Goal: Task Accomplishment & Management: Manage account settings

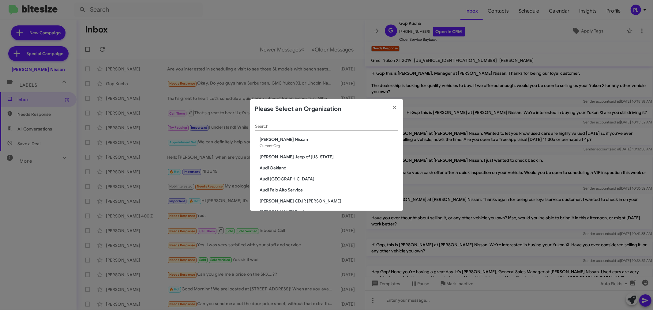
click at [288, 127] on input "Search" at bounding box center [326, 126] width 143 height 5
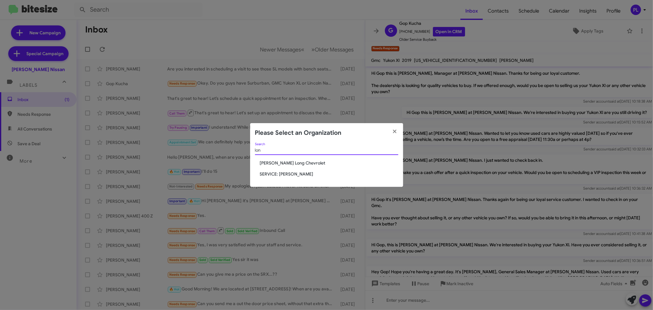
type input "lon"
click at [292, 177] on span "SERVICE: [PERSON_NAME]" at bounding box center [329, 174] width 138 height 6
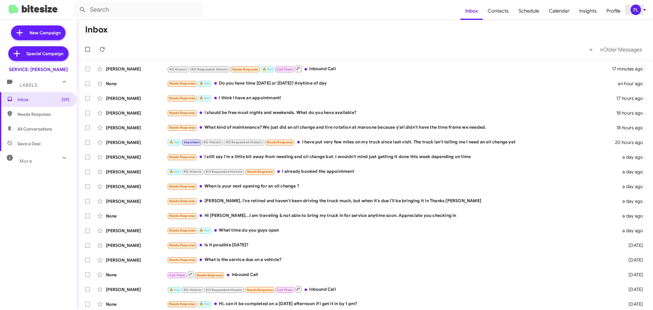
click at [643, 11] on icon at bounding box center [644, 9] width 7 height 7
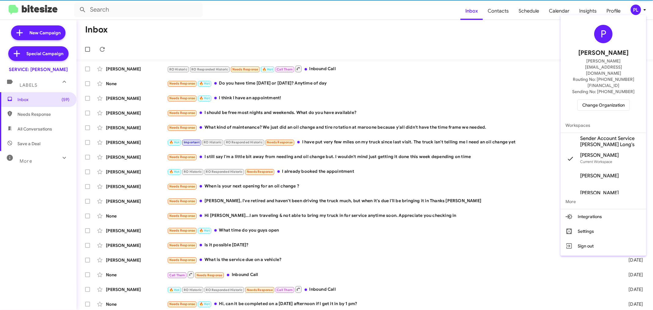
click at [615, 100] on span "Change Organization" at bounding box center [603, 105] width 43 height 10
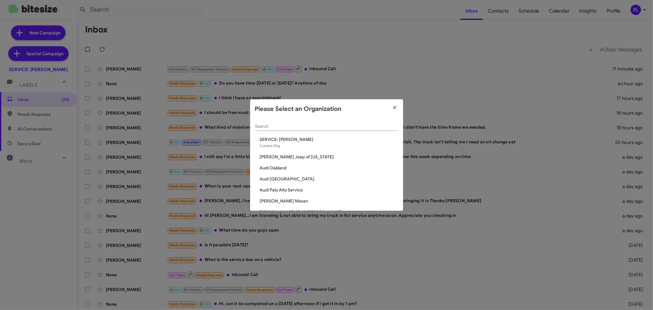
click at [326, 125] on input "Search" at bounding box center [326, 126] width 143 height 5
type input "m"
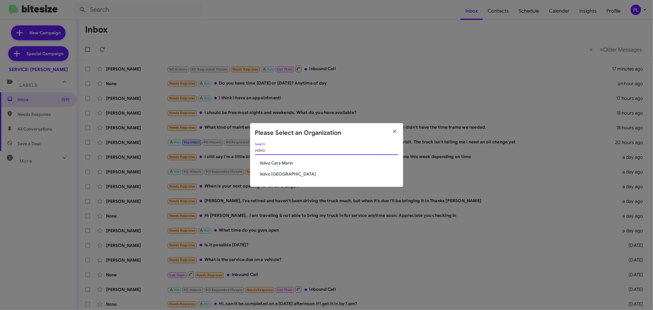
type input "volvo"
click at [284, 163] on span "Volvo Cars Marin" at bounding box center [329, 163] width 138 height 6
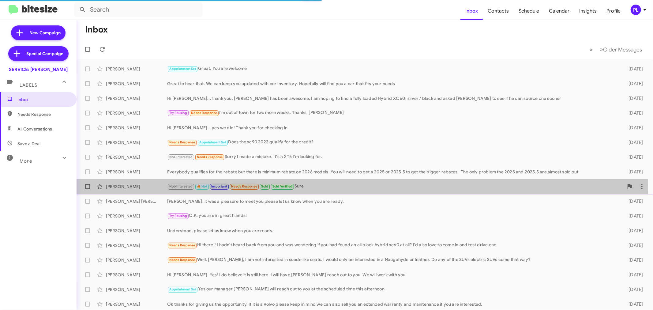
click at [313, 185] on div "Not-Interested 🔥 Hot Important Needs Response Sold Sold Verified Sure" at bounding box center [395, 186] width 456 height 7
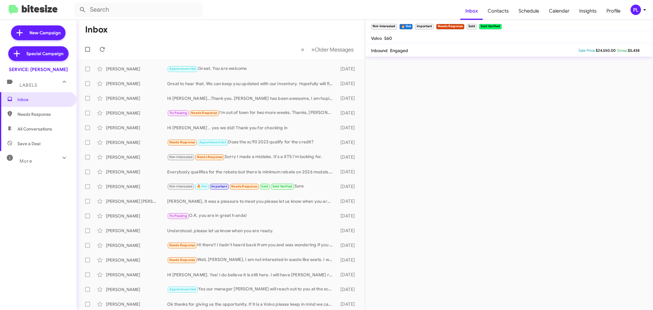
click at [639, 10] on div "PL" at bounding box center [635, 10] width 10 height 10
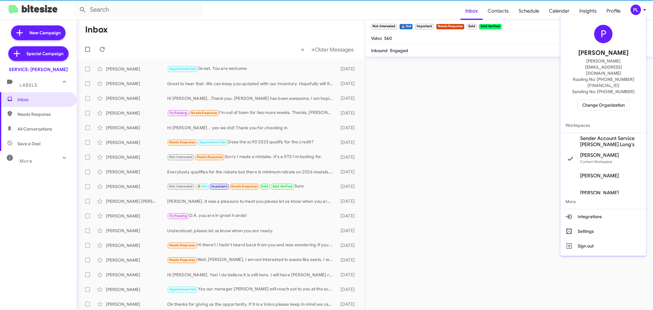
click at [602, 100] on span "Change Organization" at bounding box center [603, 105] width 43 height 10
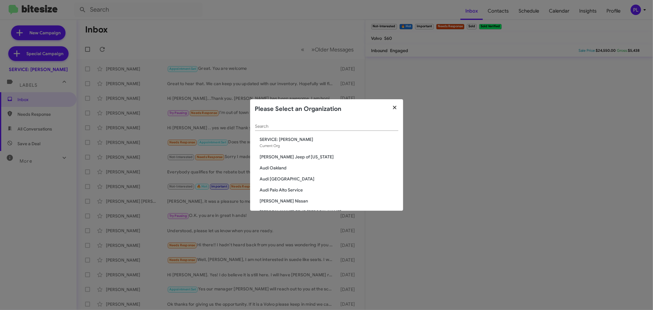
click at [392, 106] on icon "button" at bounding box center [394, 108] width 7 height 6
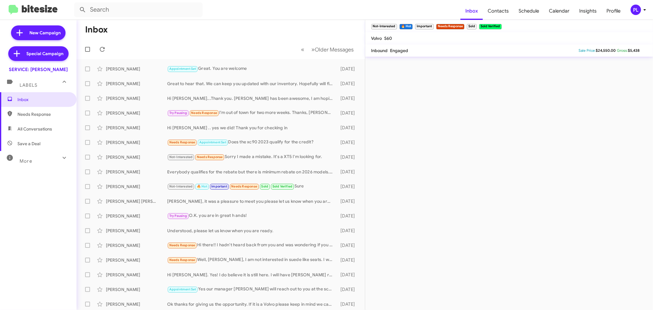
click at [640, 11] on div "PL" at bounding box center [635, 10] width 10 height 10
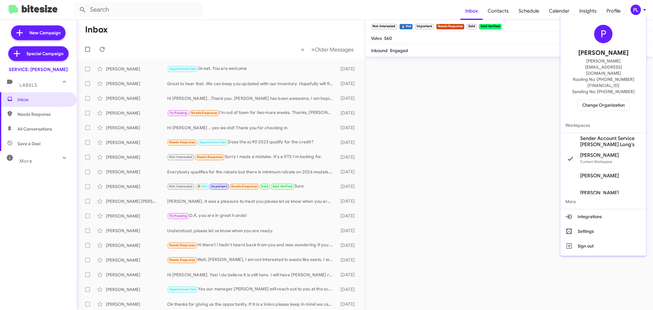
click at [612, 100] on span "Change Organization" at bounding box center [603, 105] width 43 height 10
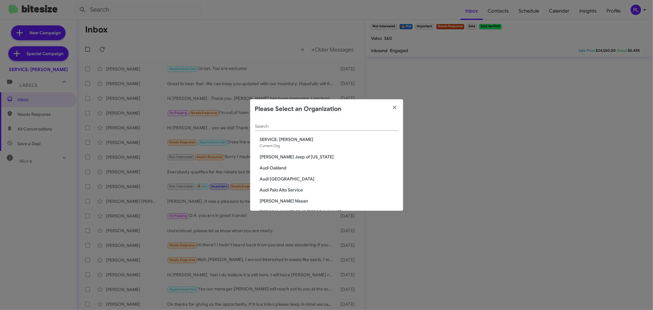
click at [297, 140] on span "SERVICE: [PERSON_NAME]" at bounding box center [329, 139] width 138 height 6
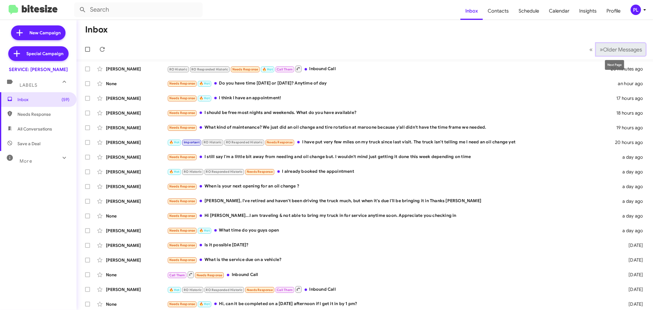
click at [610, 47] on span "Older Messages" at bounding box center [622, 49] width 39 height 7
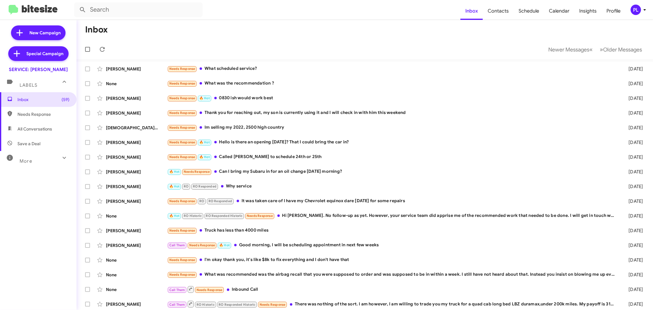
click at [643, 10] on icon at bounding box center [644, 9] width 7 height 7
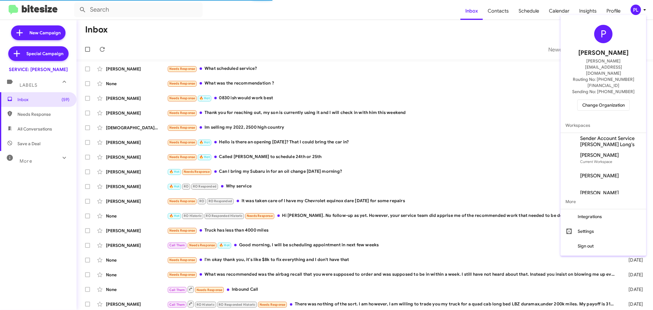
click at [604, 100] on span "Change Organization" at bounding box center [603, 105] width 43 height 10
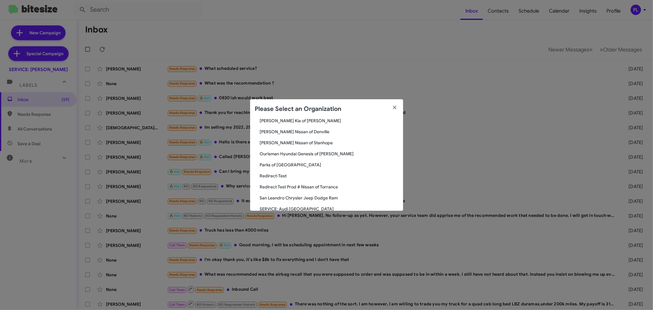
scroll to position [1126, 0]
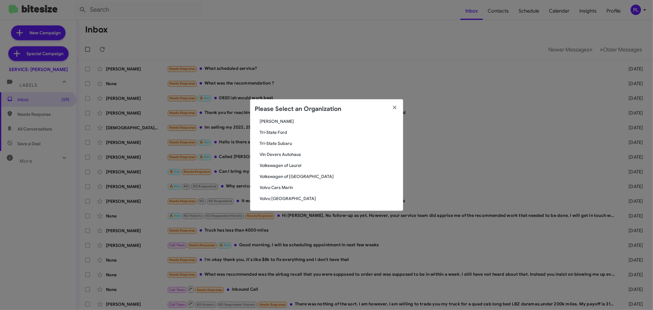
click at [281, 197] on span "Volvo Palo Alto" at bounding box center [329, 198] width 138 height 6
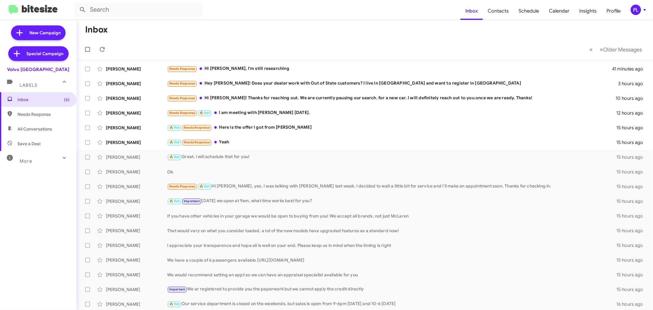
click at [645, 9] on icon at bounding box center [644, 10] width 2 height 2
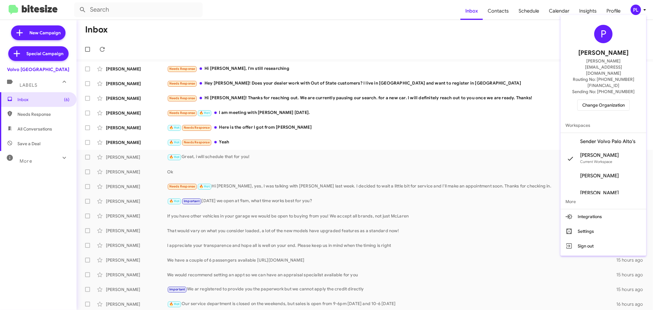
click at [609, 100] on span "Change Organization" at bounding box center [603, 105] width 43 height 10
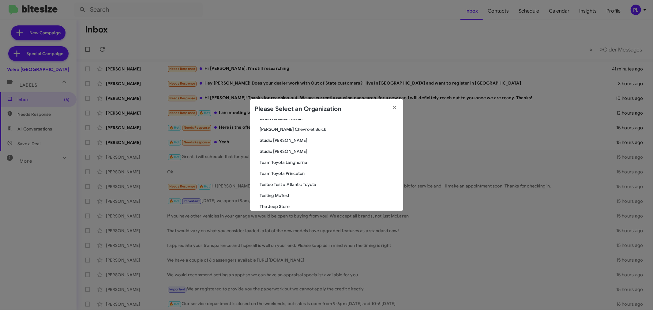
scroll to position [1126, 0]
click at [289, 187] on span "Volkswagen of [GEOGRAPHIC_DATA]" at bounding box center [329, 187] width 138 height 6
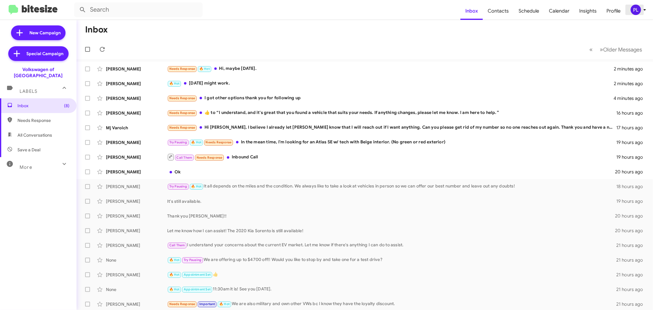
click at [643, 10] on icon at bounding box center [644, 9] width 7 height 7
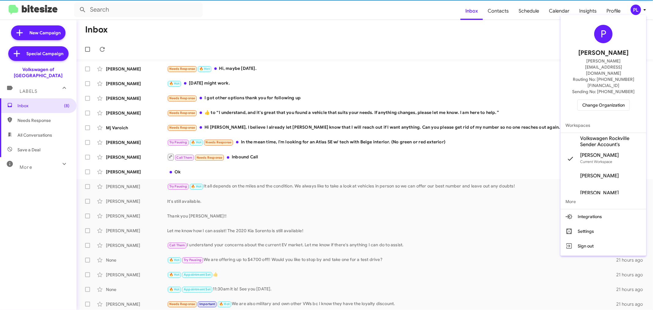
click at [605, 100] on span "Change Organization" at bounding box center [603, 105] width 43 height 10
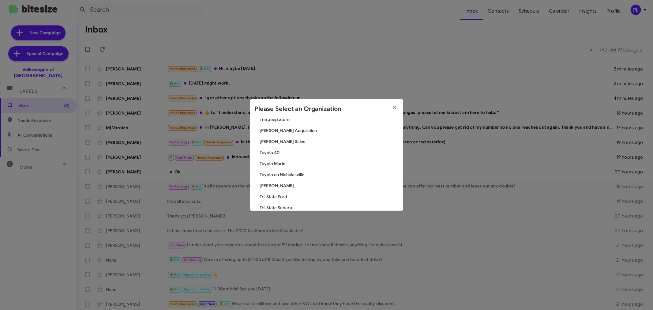
scroll to position [1126, 0]
click at [277, 165] on span "Vin Devers Autohaus" at bounding box center [329, 165] width 138 height 6
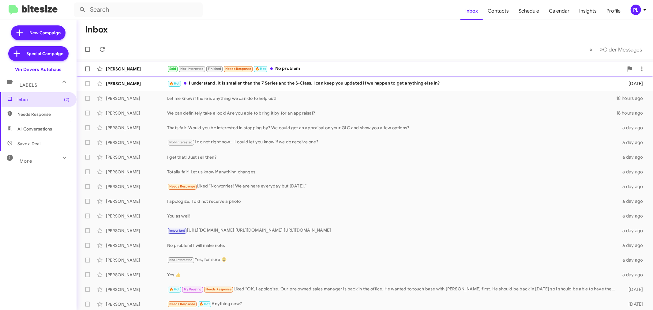
click at [304, 71] on div "Sold Not-Interested Finished Needs Response 🔥 Hot No problem" at bounding box center [395, 68] width 456 height 7
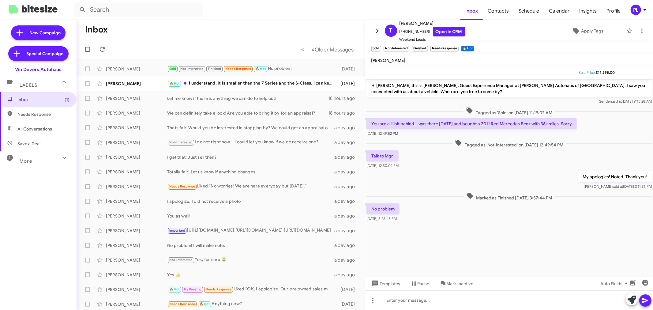
click at [375, 30] on icon at bounding box center [375, 30] width 7 height 7
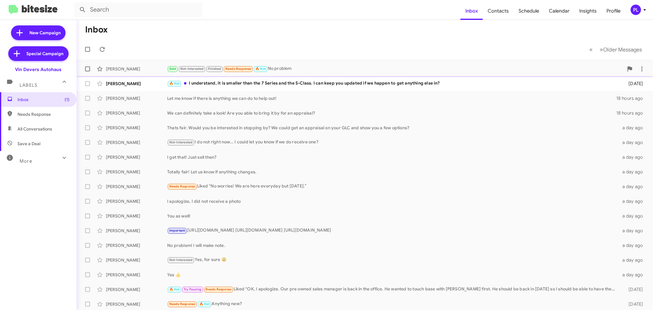
click at [88, 70] on span at bounding box center [87, 68] width 5 height 5
click at [88, 71] on input "checkbox" at bounding box center [87, 71] width 0 height 0
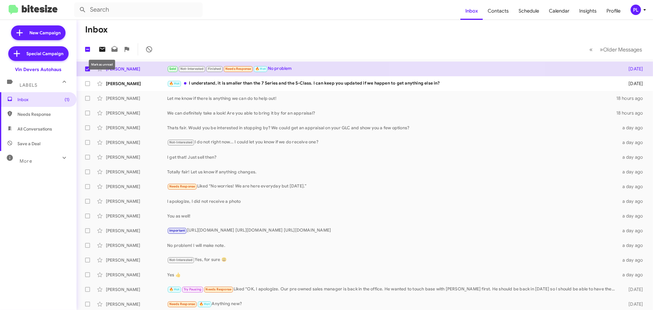
click at [102, 50] on icon at bounding box center [102, 49] width 6 height 5
click at [85, 69] on span at bounding box center [87, 68] width 5 height 5
click at [87, 71] on input "checkbox" at bounding box center [87, 71] width 0 height 0
checkbox input "false"
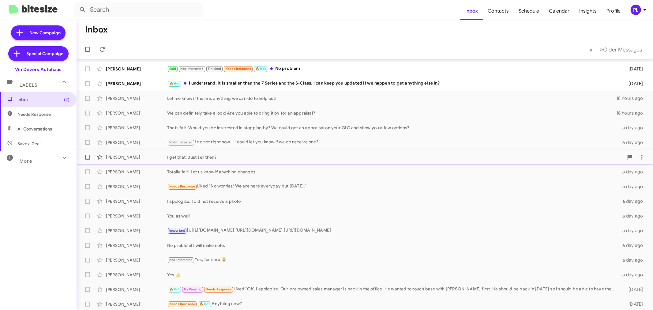
scroll to position [45, 0]
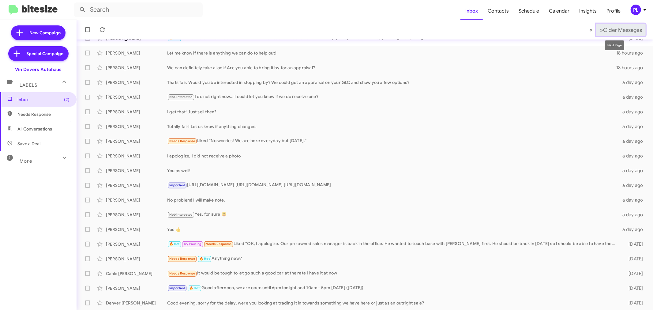
click at [619, 31] on span "Older Messages" at bounding box center [622, 30] width 39 height 7
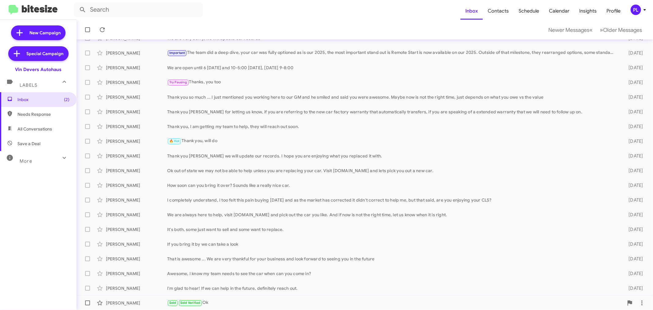
click at [177, 299] on span "Sold" at bounding box center [172, 302] width 11 height 6
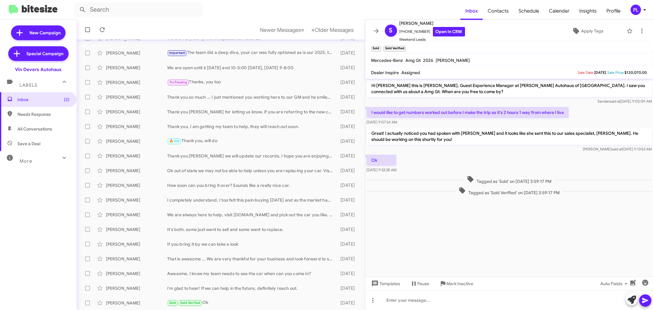
click at [641, 7] on icon at bounding box center [644, 9] width 7 height 7
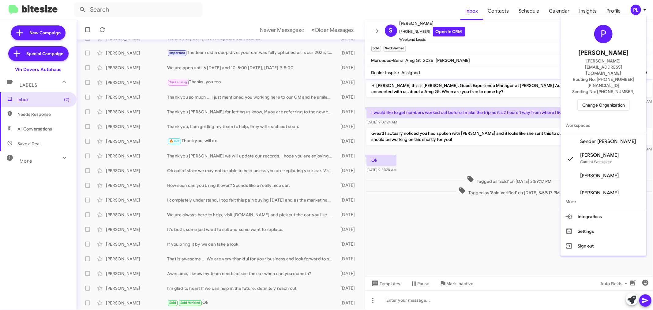
click at [618, 100] on span "Change Organization" at bounding box center [603, 105] width 43 height 10
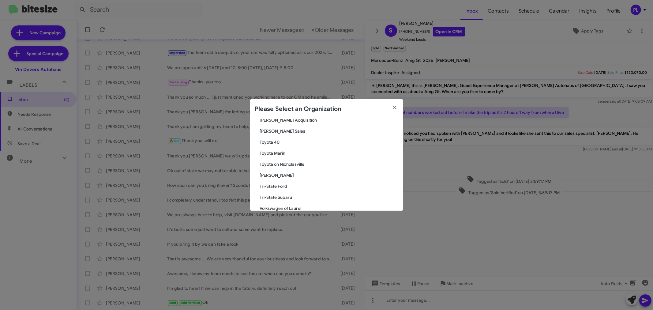
scroll to position [1126, 0]
click at [277, 186] on span "Volvo Cars Marin" at bounding box center [329, 187] width 138 height 6
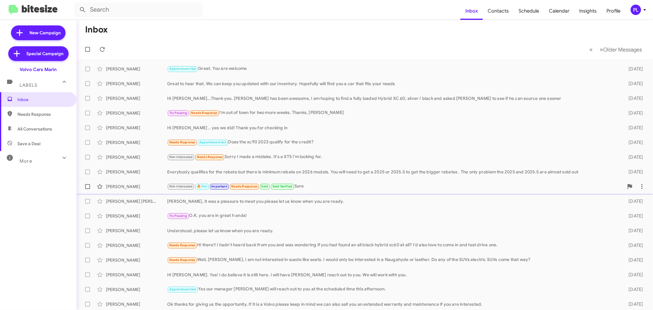
click at [305, 187] on div "Not-Interested 🔥 Hot Important Needs Response Sold Sold Verified Sure" at bounding box center [395, 186] width 456 height 7
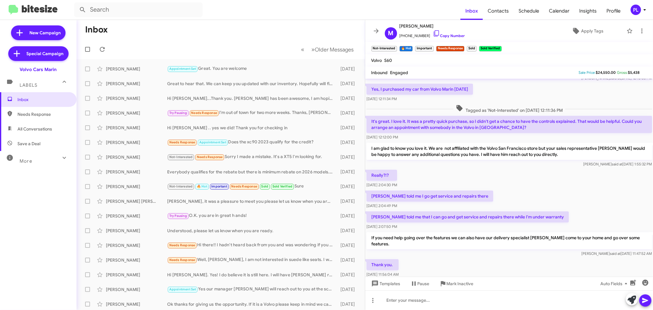
scroll to position [34, 0]
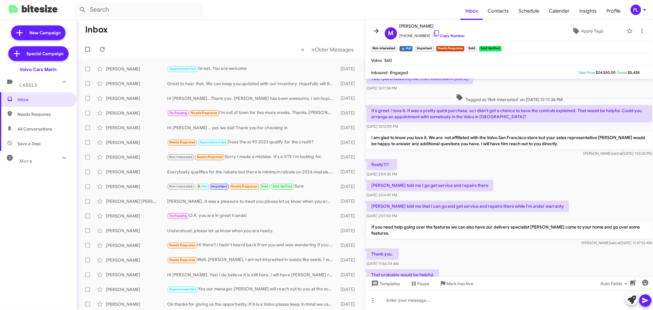
click at [377, 29] on icon at bounding box center [375, 30] width 7 height 7
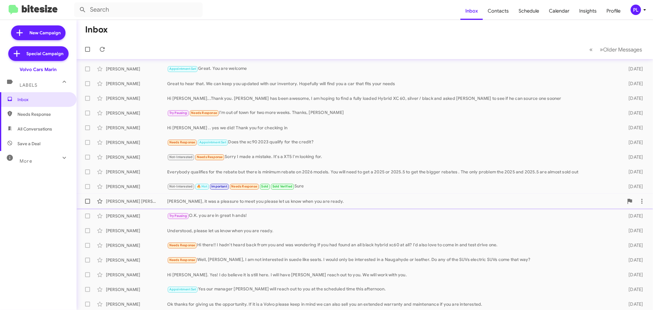
scroll to position [45, 0]
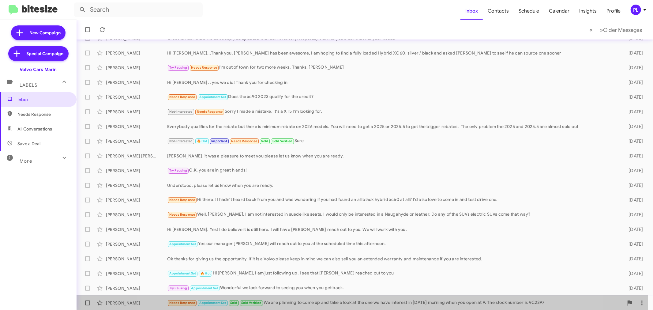
click at [353, 299] on div "Needs Response Appointment Set Sold Sold Verified We are planning to come up an…" at bounding box center [395, 302] width 456 height 7
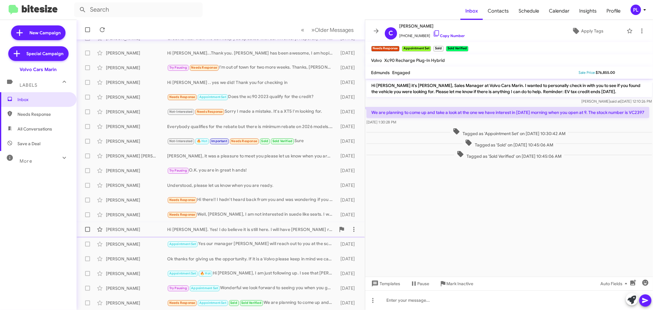
click at [207, 231] on div "Hi [PERSON_NAME]. Yes! I do believe it is still here. I will have [PERSON_NAME]…" at bounding box center [251, 229] width 168 height 6
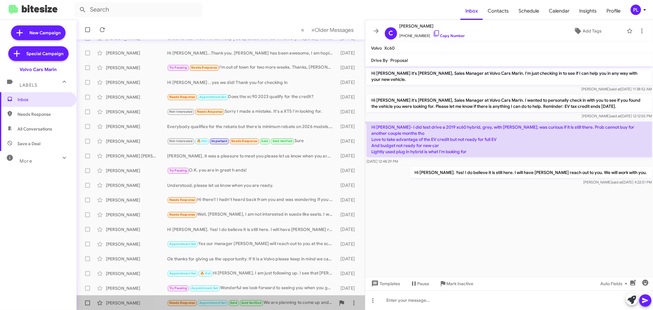
click at [277, 299] on div "Needs Response Appointment Set Sold Sold Verified We are planning to come up an…" at bounding box center [251, 302] width 168 height 7
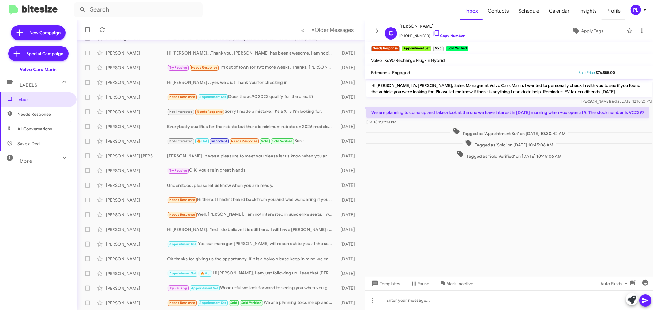
click at [622, 13] on span "Profile" at bounding box center [613, 11] width 24 height 18
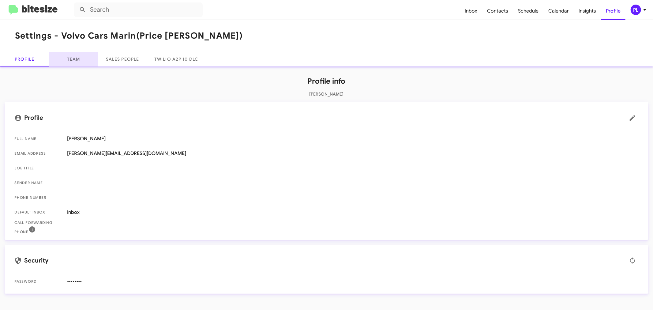
click at [79, 64] on link "Team" at bounding box center [73, 59] width 49 height 15
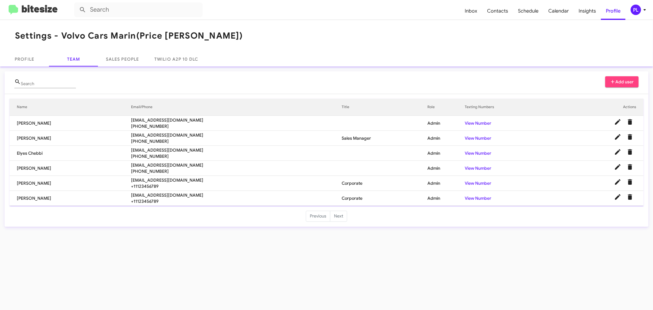
drag, startPoint x: 176, startPoint y: 119, endPoint x: 121, endPoint y: 117, distance: 55.1
click at [121, 117] on tr "Angela McKeever angelamckeever@volvomarin.com +14154962239 Admin View Number" at bounding box center [326, 123] width 634 height 15
copy tr "angelamckeever@volvomarin.com"
click at [460, 13] on form at bounding box center [267, 9] width 386 height 15
click at [469, 11] on span "Inbox" at bounding box center [471, 11] width 22 height 18
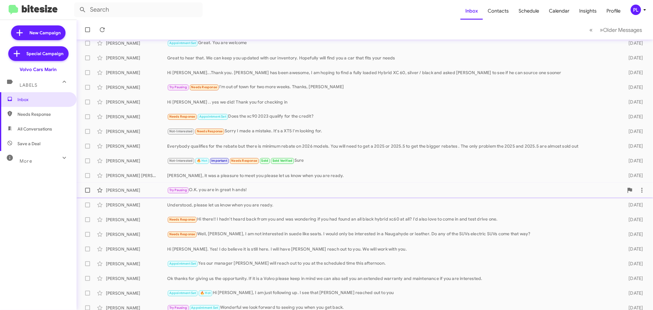
scroll to position [45, 0]
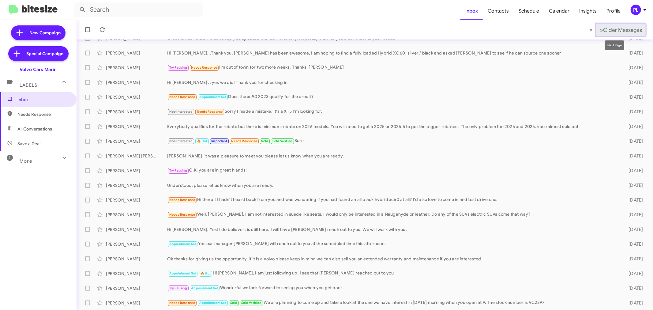
click at [620, 25] on button "» Next Older Messages" at bounding box center [621, 30] width 50 height 13
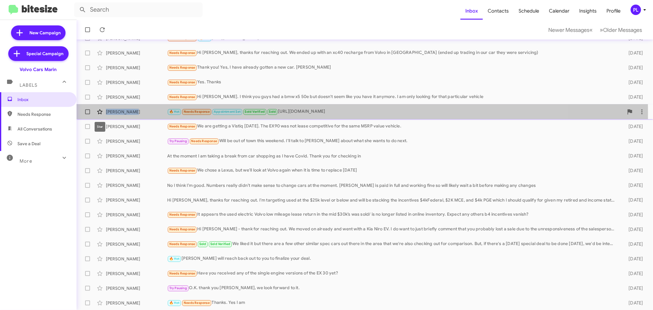
drag, startPoint x: 141, startPoint y: 112, endPoint x: 103, endPoint y: 111, distance: 38.6
click at [103, 111] on div "Debra Hummel 🔥 Hot Needs Response Appointment Set Sold Verified Sold http://www…" at bounding box center [364, 112] width 566 height 12
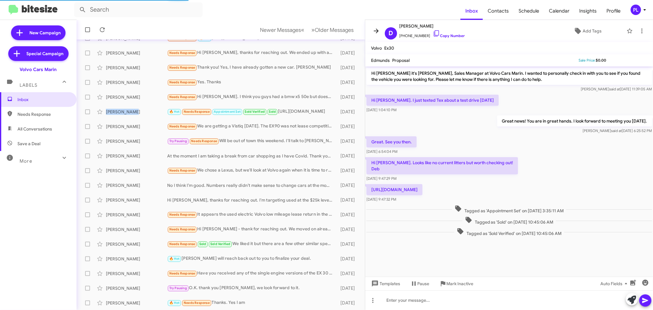
click at [377, 28] on icon at bounding box center [375, 30] width 7 height 7
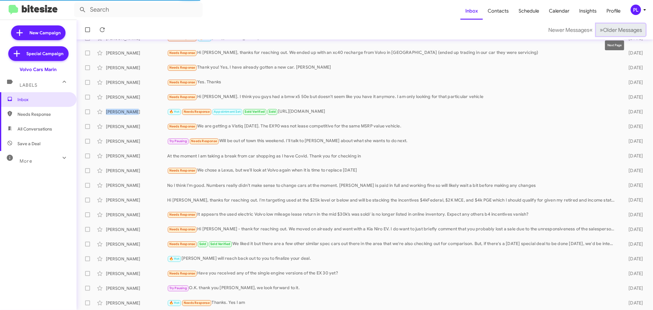
click at [608, 27] on span "Older Messages" at bounding box center [622, 30] width 39 height 7
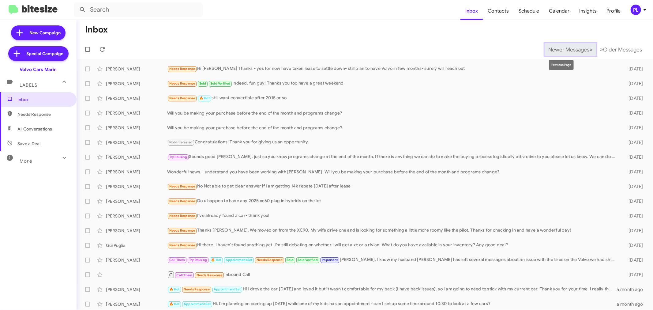
click at [551, 48] on span "Newer Messages" at bounding box center [568, 49] width 41 height 7
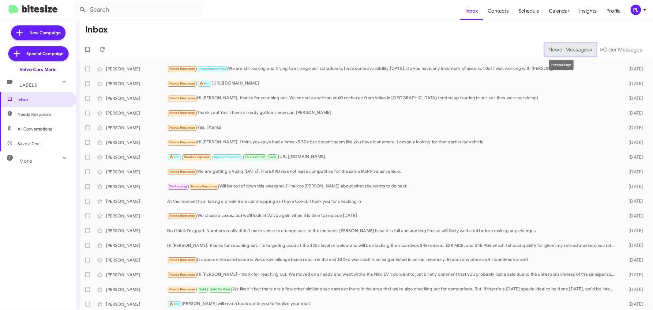
click at [556, 54] on button "Newer Messages « Previous" at bounding box center [570, 49] width 52 height 13
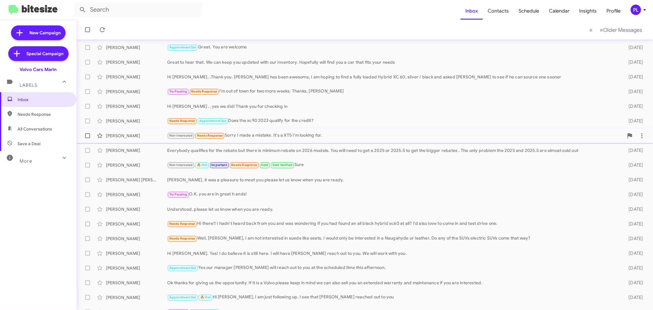
scroll to position [45, 0]
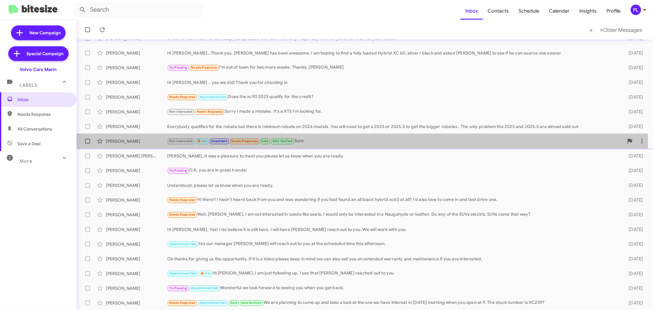
click at [329, 142] on div "Not-Interested 🔥 Hot Important Needs Response Sold Sold Verified Sure" at bounding box center [395, 140] width 456 height 7
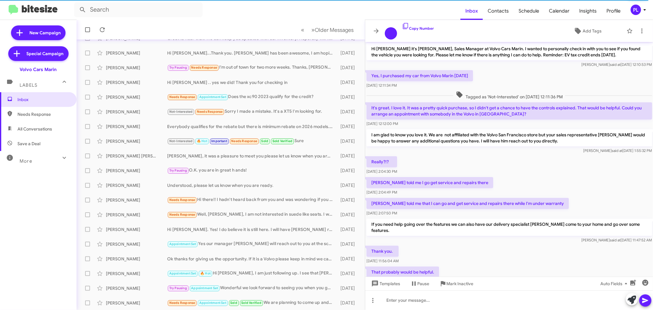
click at [372, 32] on icon at bounding box center [375, 30] width 7 height 7
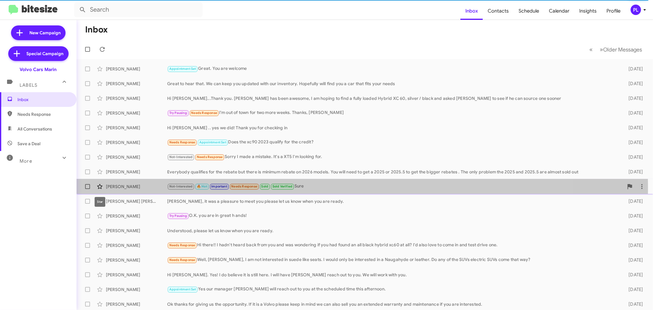
drag, startPoint x: 144, startPoint y: 187, endPoint x: 105, endPoint y: 185, distance: 39.2
click at [105, 185] on div "Michelle Birch Not-Interested 🔥 Hot Important Needs Response Sold Sold Verified…" at bounding box center [364, 186] width 566 height 12
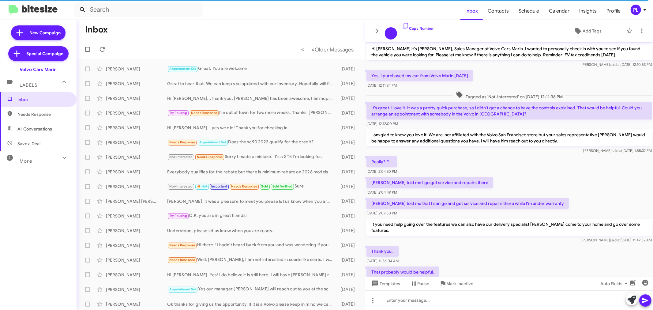
scroll to position [180, 0]
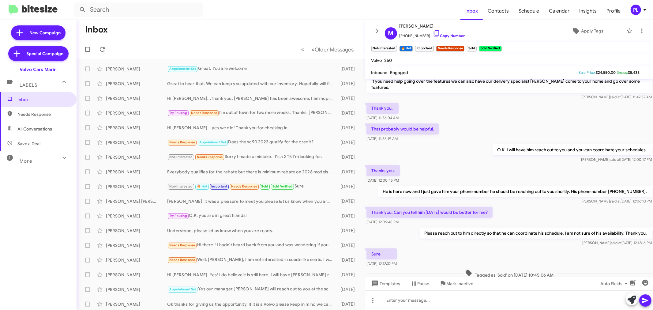
click at [642, 9] on icon at bounding box center [644, 9] width 7 height 7
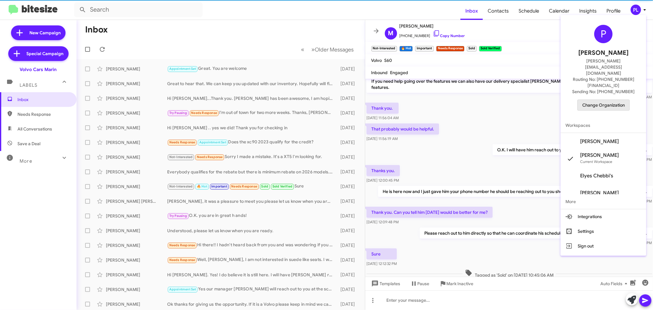
click at [617, 100] on span "Change Organization" at bounding box center [603, 105] width 43 height 10
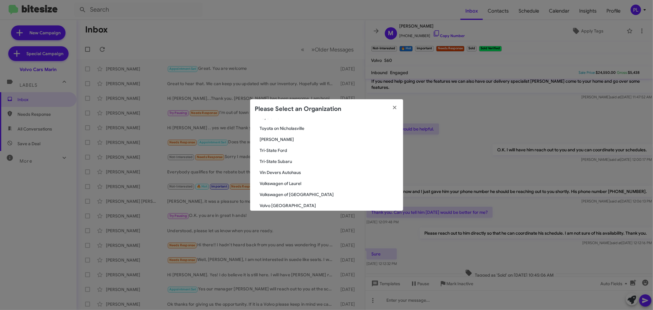
scroll to position [1137, 0]
click at [280, 163] on span "Vin Devers Autohaus" at bounding box center [329, 165] width 138 height 6
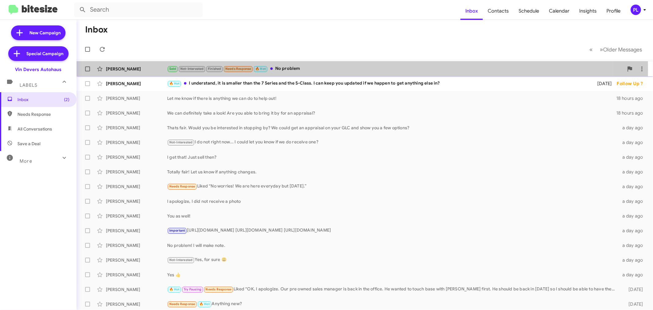
click at [319, 69] on div "Sold Not-Interested Finished Needs Response 🔥 Hot No problem" at bounding box center [395, 68] width 456 height 7
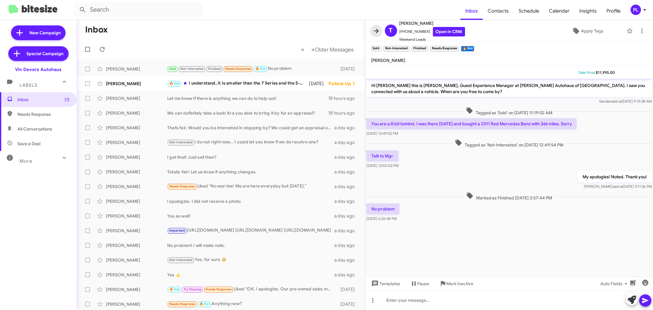
click at [374, 31] on icon at bounding box center [376, 30] width 5 height 5
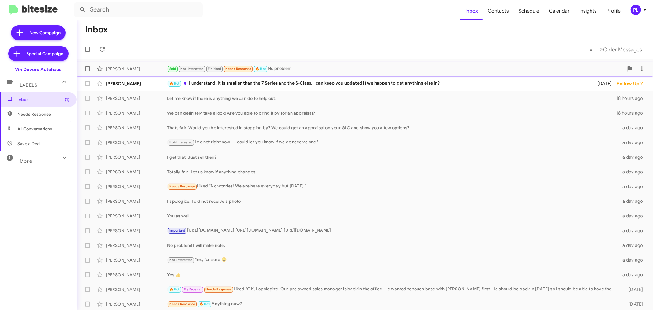
click at [85, 68] on span at bounding box center [87, 68] width 5 height 5
click at [87, 71] on input "checkbox" at bounding box center [87, 71] width 0 height 0
checkbox input "true"
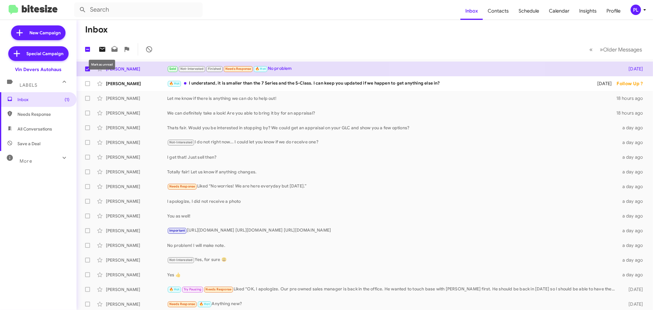
click at [101, 51] on icon at bounding box center [102, 49] width 6 height 5
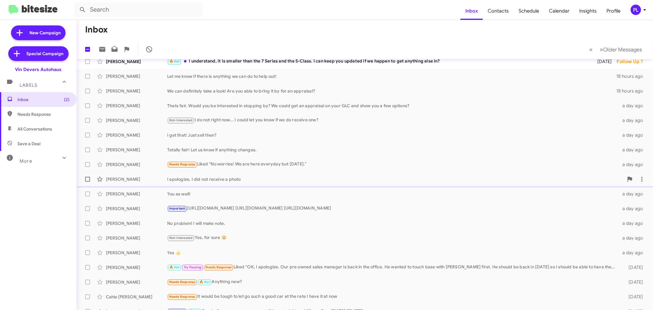
scroll to position [45, 0]
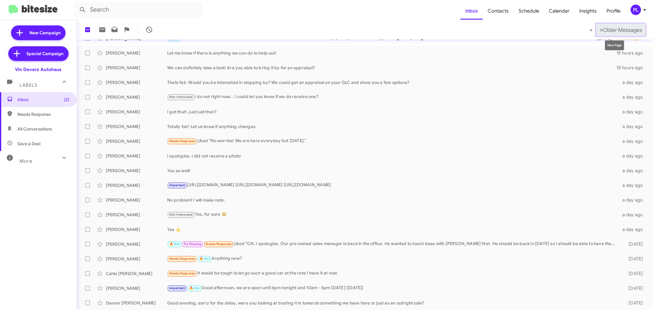
click at [624, 29] on span "Older Messages" at bounding box center [622, 30] width 39 height 7
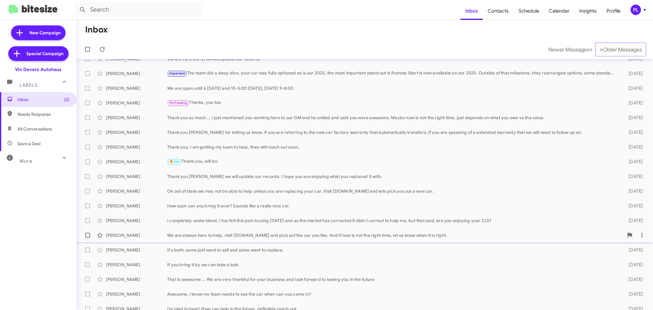
scroll to position [45, 0]
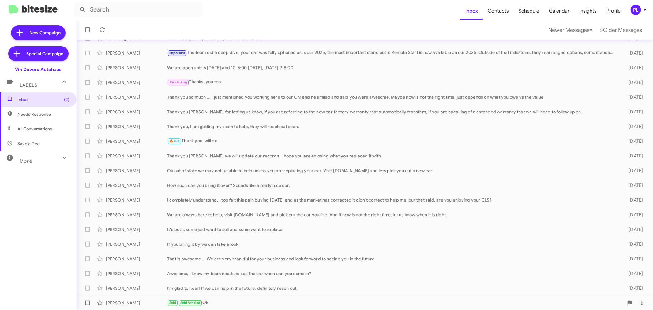
click at [210, 300] on div "Sold Sold Verified Ok" at bounding box center [395, 302] width 456 height 7
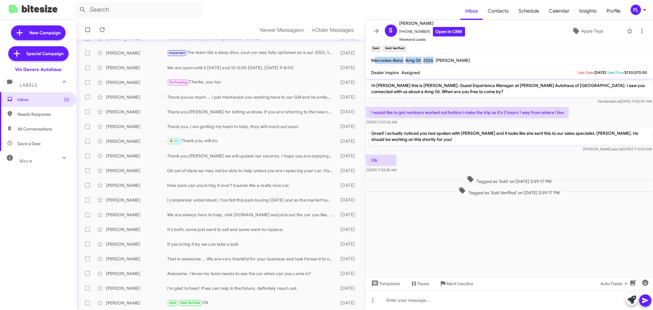
drag, startPoint x: 373, startPoint y: 59, endPoint x: 432, endPoint y: 60, distance: 58.4
click at [432, 60] on div "Mercedes-Benz Amg Gt 2026 Olivia Bockey" at bounding box center [420, 60] width 101 height 7
click at [583, 210] on cdk-virtual-scroll-viewport "Hi Sri this is Aubrey Devers, Guest Experience Manager at Vin Devers Autohaus o…" at bounding box center [509, 178] width 288 height 198
click at [642, 11] on icon at bounding box center [644, 9] width 7 height 7
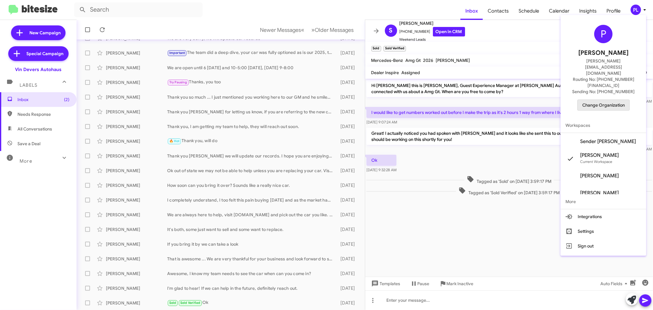
click at [614, 100] on span "Change Organization" at bounding box center [603, 105] width 43 height 10
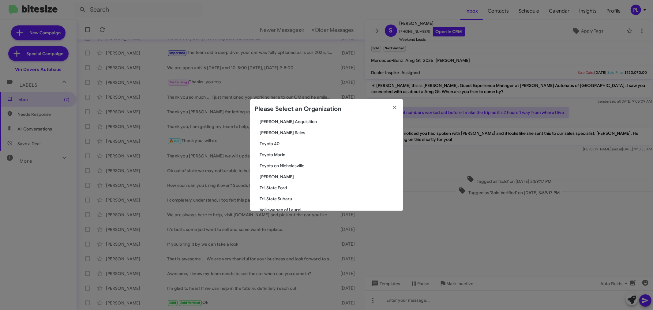
scroll to position [1103, 0]
click at [281, 166] on span "[PERSON_NAME]" at bounding box center [329, 166] width 138 height 6
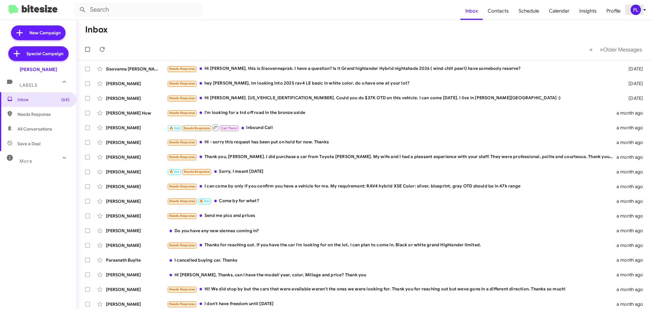
click at [635, 8] on div "PL" at bounding box center [635, 10] width 10 height 10
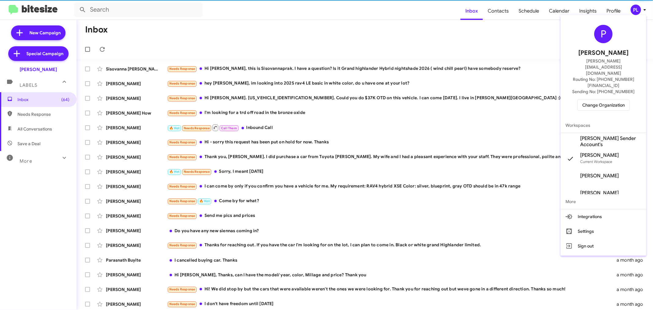
click at [617, 100] on span "Change Organization" at bounding box center [603, 105] width 43 height 10
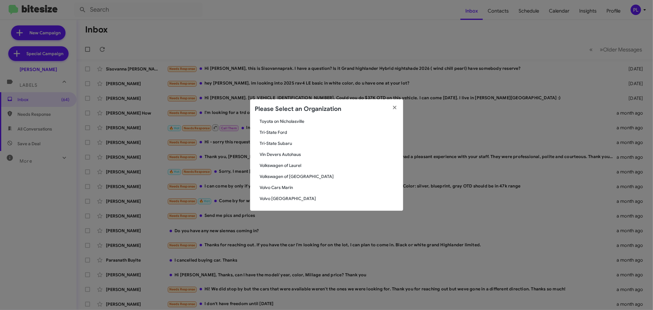
scroll to position [1103, 0]
click at [282, 144] on span "Toyota Marin" at bounding box center [329, 144] width 138 height 6
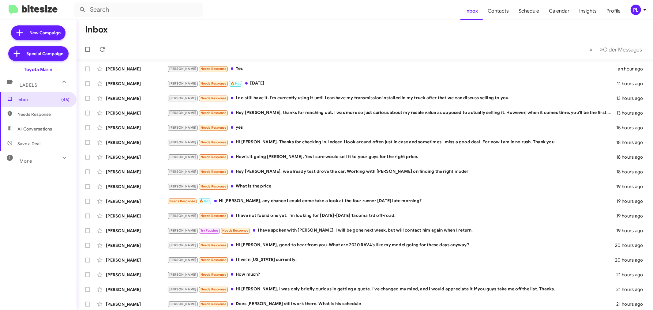
click at [646, 9] on icon at bounding box center [644, 9] width 7 height 7
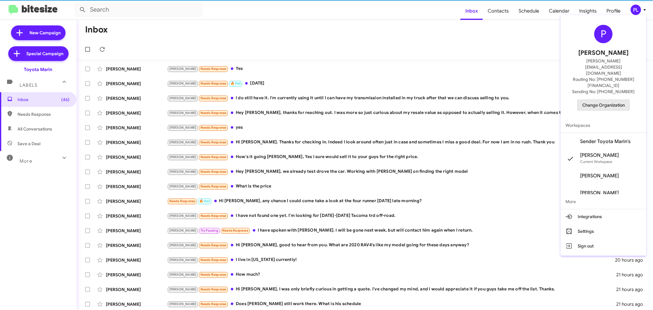
click at [598, 100] on span "Change Organization" at bounding box center [603, 105] width 43 height 10
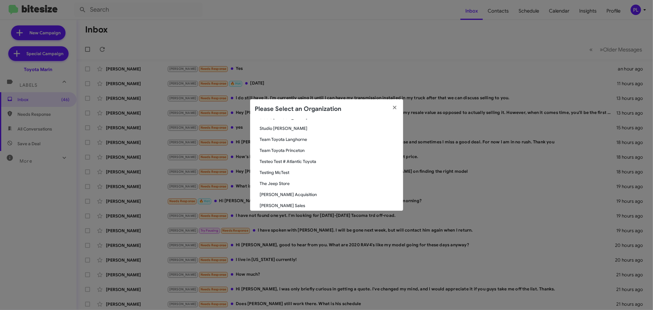
scroll to position [1054, 0]
click at [284, 171] on span "[PERSON_NAME] Sales" at bounding box center [329, 171] width 138 height 6
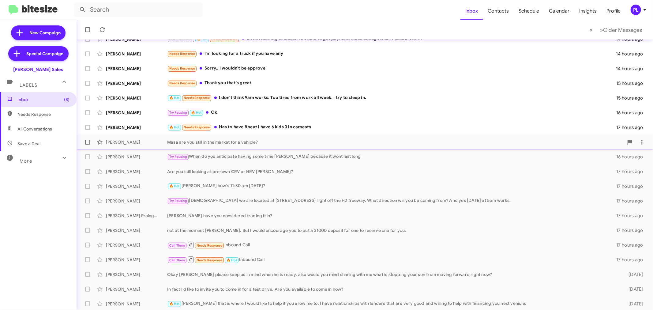
scroll to position [45, 0]
click at [613, 34] on button "» Next Older Messages" at bounding box center [621, 30] width 50 height 13
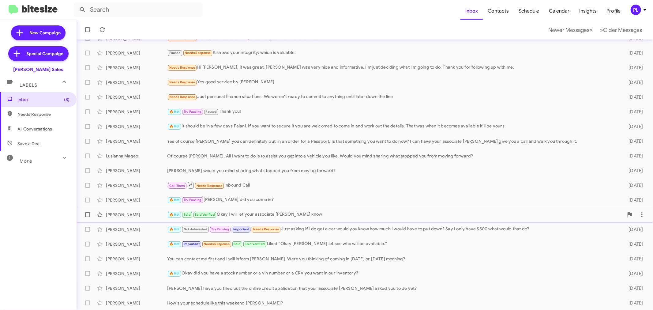
click at [251, 211] on div "🔥 Hot Sold Sold Verified Okay I will let your associate Kamai know" at bounding box center [395, 214] width 456 height 7
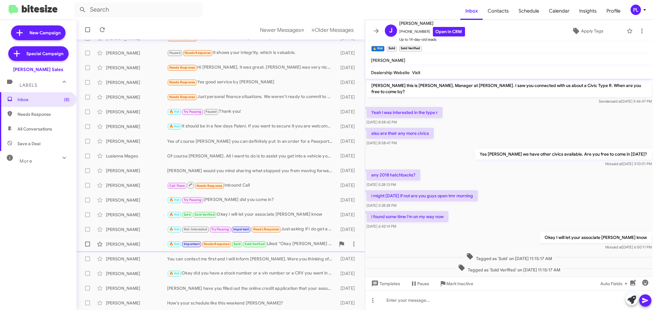
click at [292, 241] on div "🔥 Hot Important Needs Response Sold Sold Verified Liked “Okay Greg let see who …" at bounding box center [251, 243] width 168 height 7
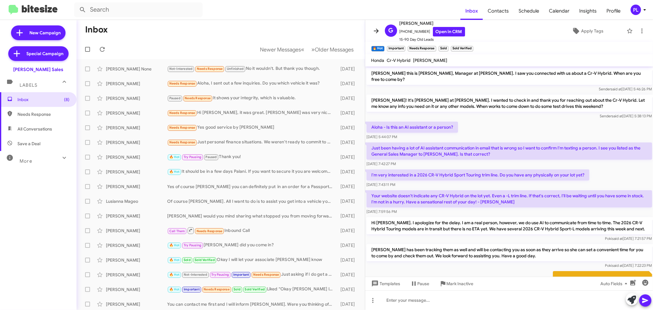
click at [378, 27] on button at bounding box center [376, 31] width 12 height 12
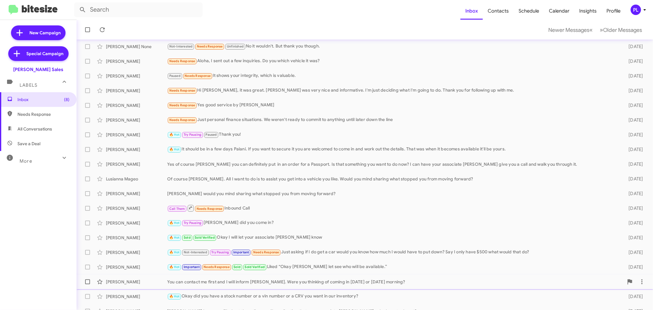
scroll to position [45, 0]
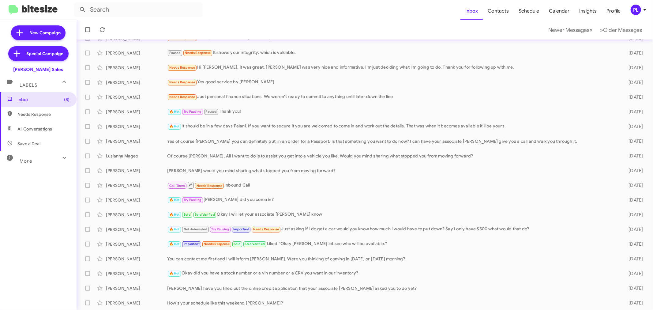
click at [642, 9] on icon at bounding box center [644, 9] width 7 height 7
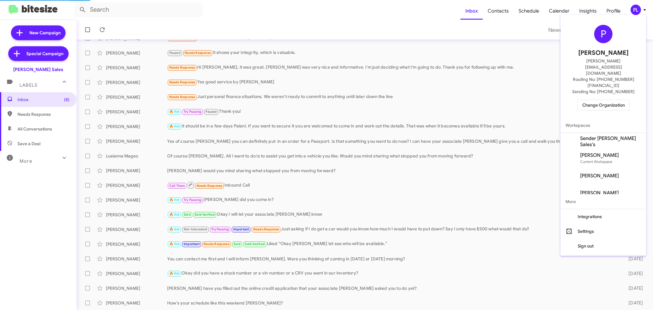
click at [616, 100] on span "Change Organization" at bounding box center [603, 105] width 43 height 10
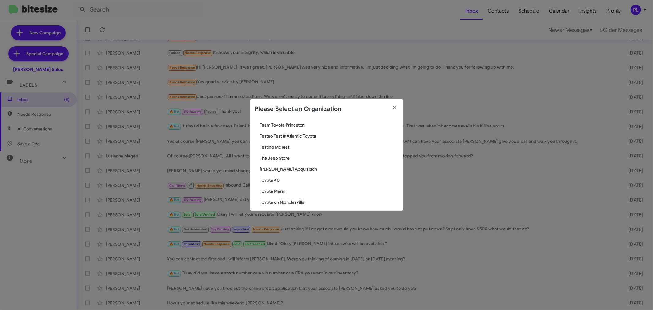
scroll to position [1035, 0]
click at [305, 179] on span "[PERSON_NAME] Acquisition" at bounding box center [329, 179] width 138 height 6
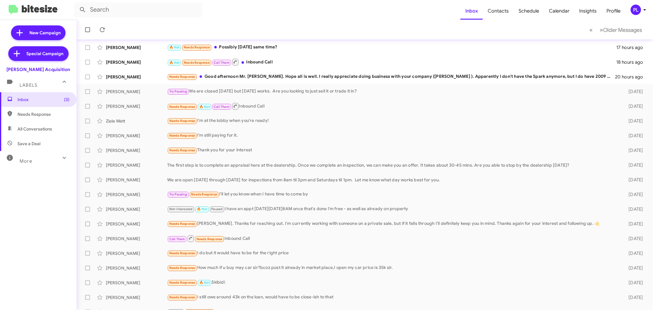
scroll to position [45, 0]
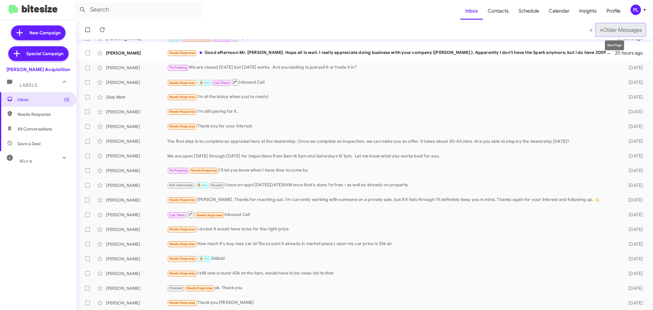
click at [620, 32] on span "Older Messages" at bounding box center [622, 30] width 39 height 7
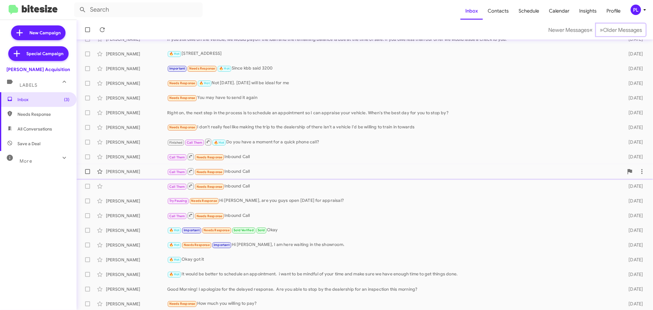
scroll to position [45, 0]
click at [568, 32] on span "Newer Messages" at bounding box center [568, 30] width 41 height 7
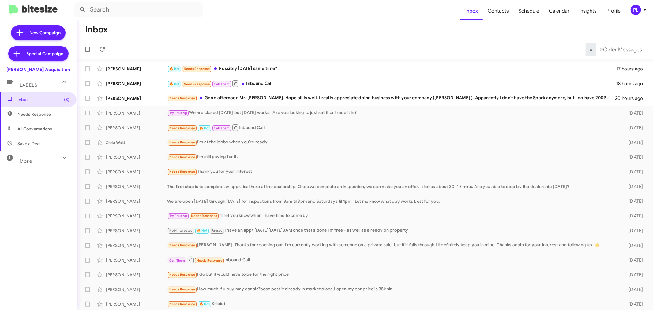
click at [639, 10] on div "PL" at bounding box center [635, 10] width 10 height 10
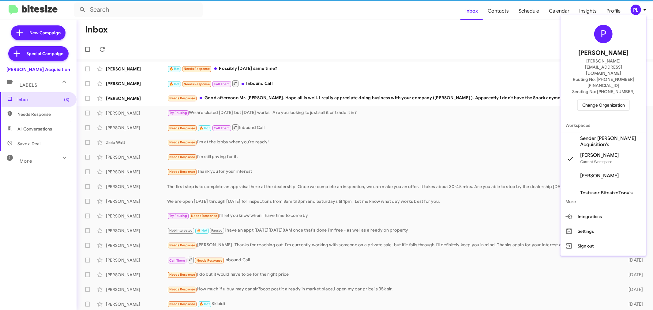
click at [607, 100] on span "Change Organization" at bounding box center [603, 105] width 43 height 10
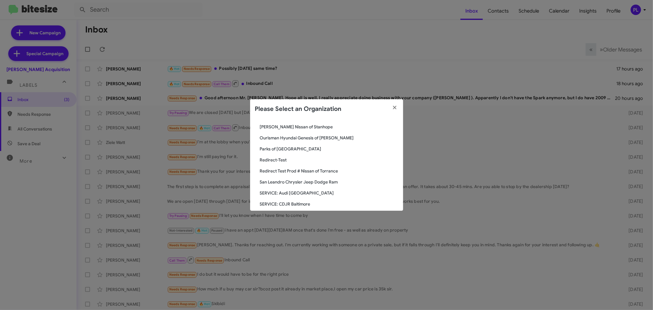
scroll to position [646, 0]
click at [291, 160] on span "Parks of [GEOGRAPHIC_DATA]" at bounding box center [329, 161] width 138 height 6
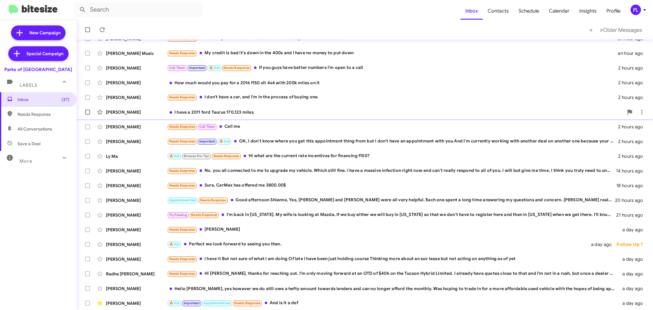
scroll to position [45, 0]
click at [627, 25] on button "» Next Older Messages" at bounding box center [621, 30] width 50 height 13
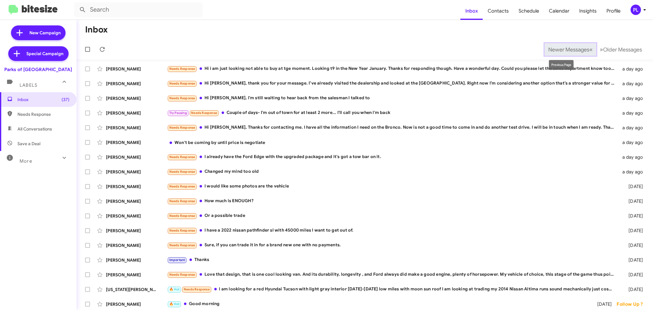
click at [553, 48] on span "Newer Messages" at bounding box center [568, 49] width 41 height 7
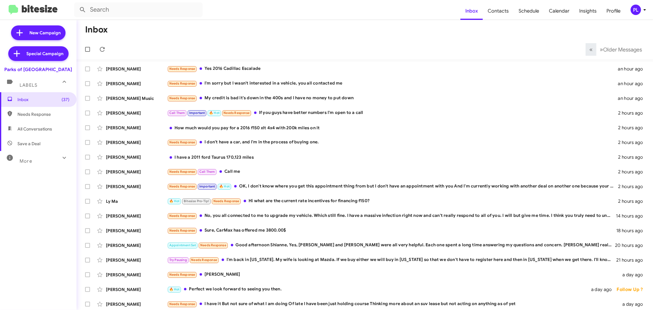
click at [640, 10] on div "PL" at bounding box center [635, 10] width 10 height 10
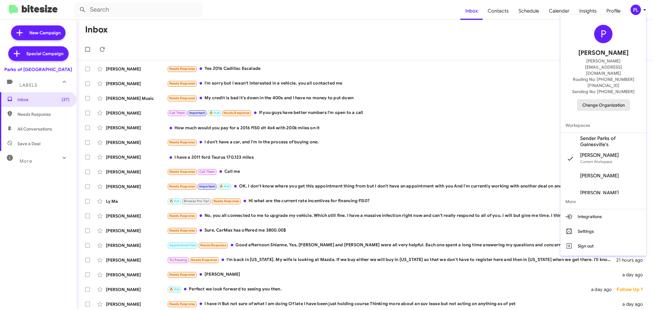
click at [606, 100] on span "Change Organization" at bounding box center [603, 105] width 43 height 10
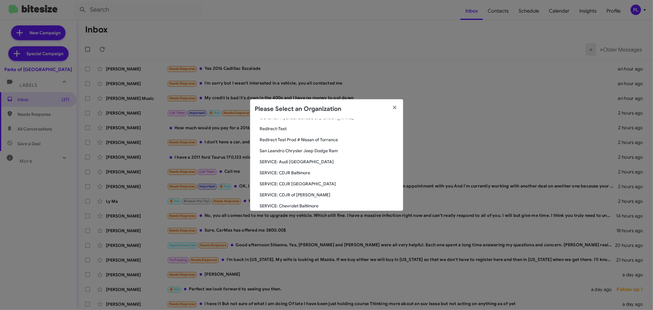
scroll to position [695, 0]
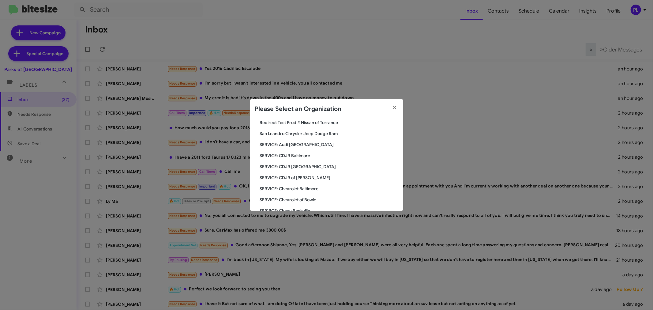
click at [293, 142] on span "SERVICE: Audi [GEOGRAPHIC_DATA]" at bounding box center [329, 144] width 138 height 6
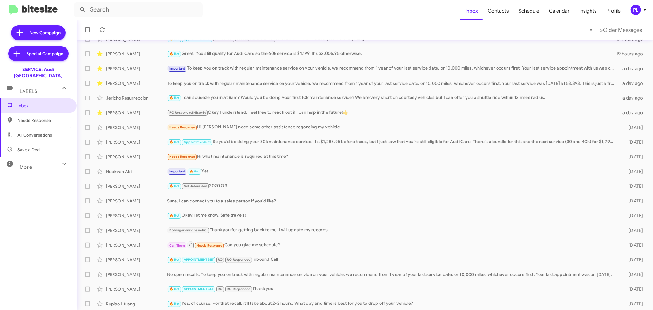
scroll to position [45, 0]
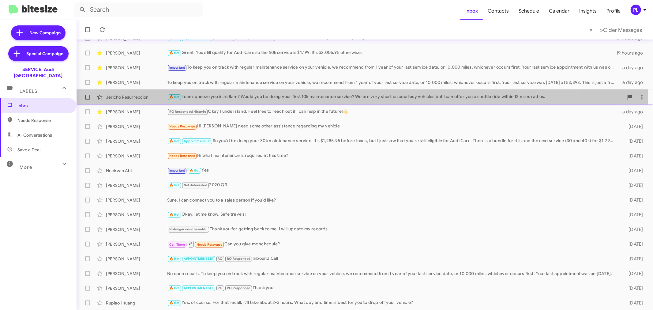
click at [225, 95] on div "🔥 Hot I can squeeze you in at 8am? Would you be doing your first 10k maintenanc…" at bounding box center [395, 96] width 456 height 7
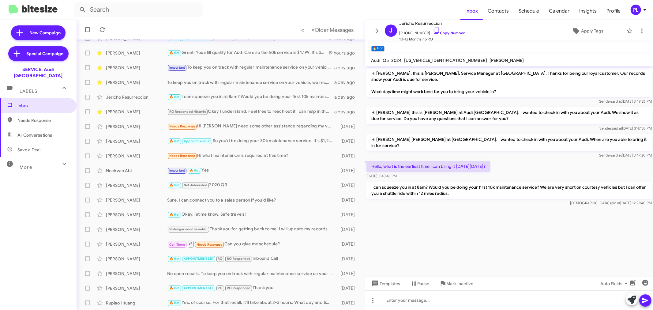
click at [639, 10] on div "PL" at bounding box center [635, 10] width 10 height 10
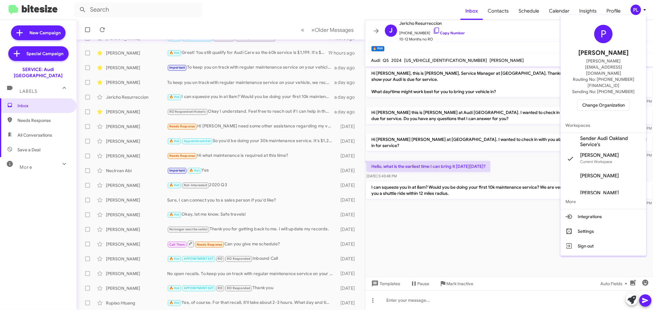
click at [591, 100] on span "Change Organization" at bounding box center [603, 105] width 43 height 10
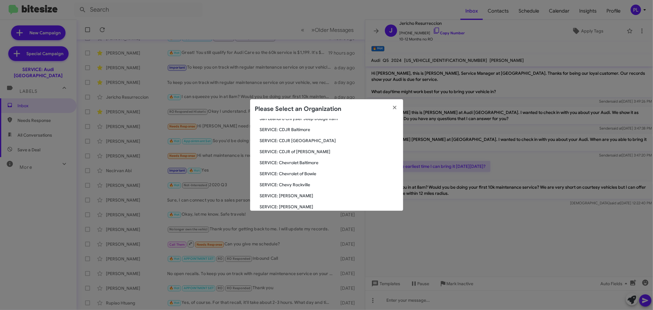
scroll to position [778, 0]
click at [295, 149] on span "SERVICE: [PERSON_NAME]" at bounding box center [329, 150] width 138 height 6
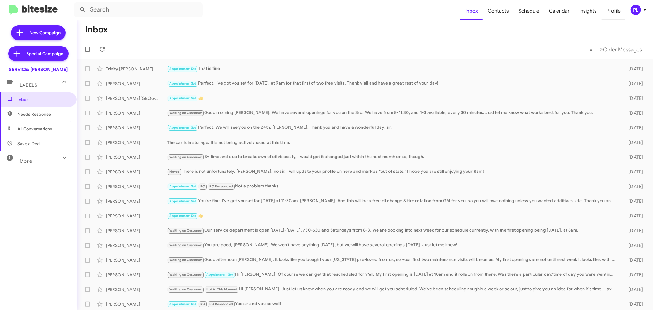
click at [605, 13] on span "Profile" at bounding box center [613, 11] width 24 height 18
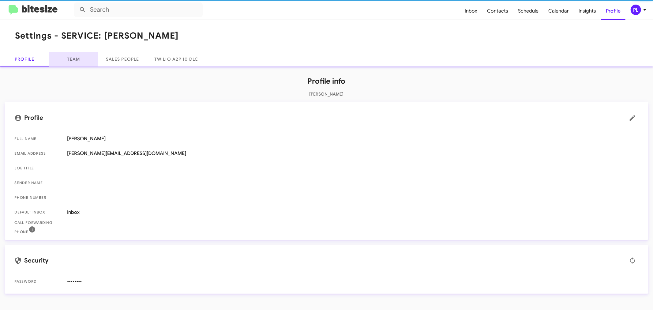
click at [83, 58] on link "Team" at bounding box center [73, 59] width 49 height 15
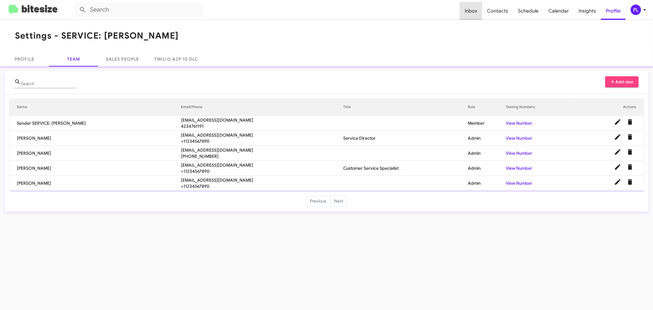
click at [475, 10] on span "Inbox" at bounding box center [471, 11] width 22 height 18
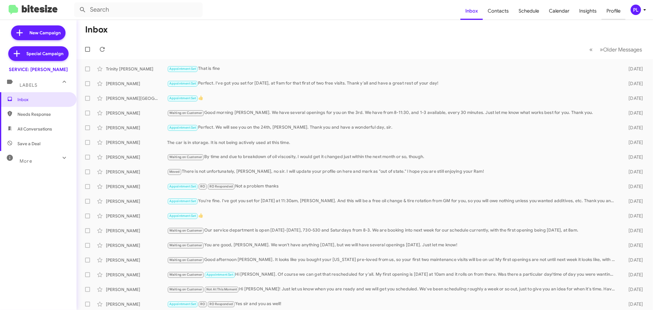
click at [618, 10] on span "Profile" at bounding box center [613, 11] width 24 height 18
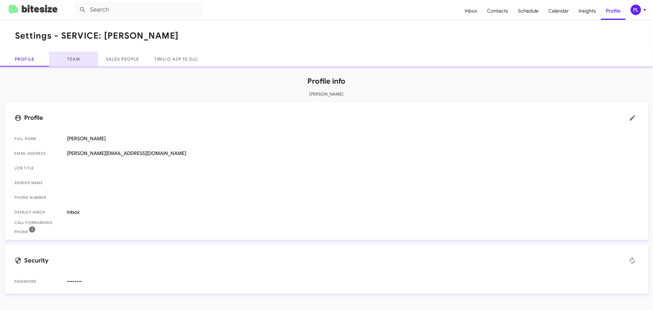
click at [76, 56] on link "Team" at bounding box center [73, 59] width 49 height 15
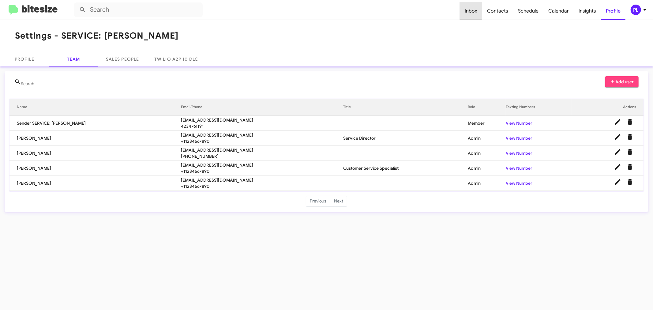
click at [470, 10] on span "Inbox" at bounding box center [471, 11] width 22 height 18
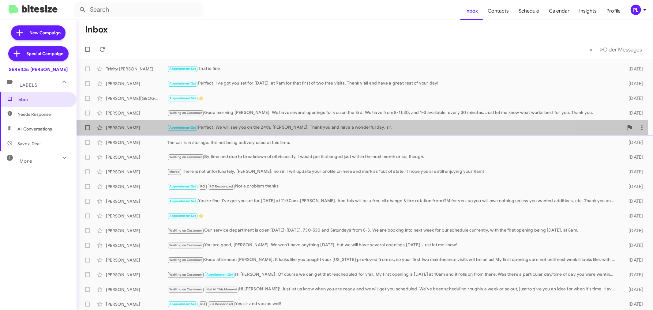
click at [223, 124] on div "Appointment Set Perfect. We will see you on the 24th, Mr. Simmons. Thank you an…" at bounding box center [395, 127] width 456 height 7
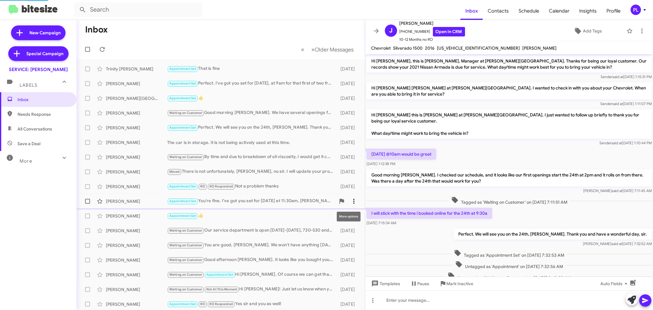
scroll to position [23, 0]
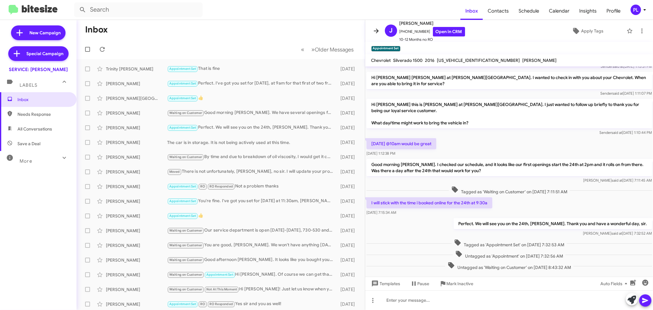
click at [375, 31] on icon at bounding box center [375, 30] width 7 height 7
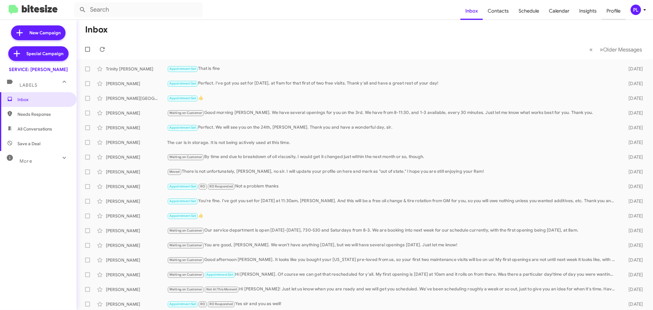
click at [608, 12] on span "Profile" at bounding box center [613, 11] width 24 height 18
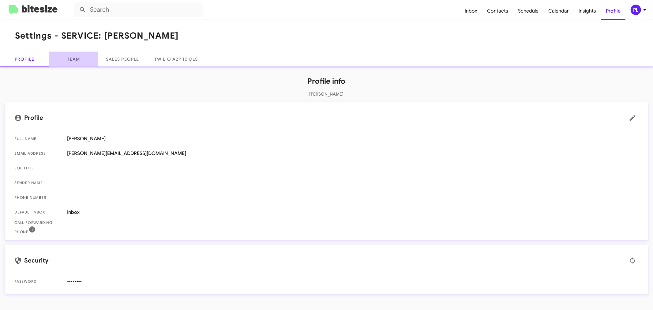
click at [75, 58] on link "Team" at bounding box center [73, 59] width 49 height 15
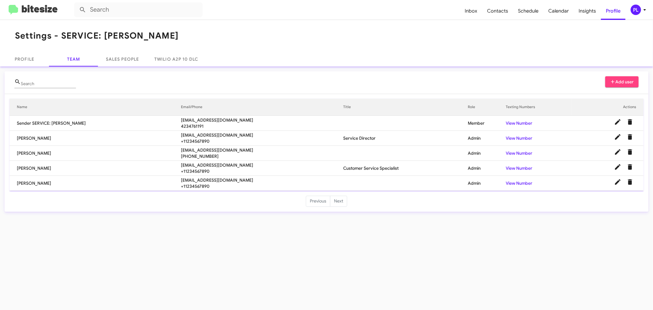
drag, startPoint x: 227, startPoint y: 163, endPoint x: 161, endPoint y: 166, distance: 65.8
click at [161, 166] on tr "Jennifer Adams jadams@donledford.com +11234567890 Customer Service Specialist A…" at bounding box center [326, 168] width 634 height 15
copy tr "jadams@donledford.com"
drag, startPoint x: 226, startPoint y: 134, endPoint x: 164, endPoint y: 137, distance: 62.8
click at [181, 137] on span "ksimmons@donledford.com" at bounding box center [262, 135] width 162 height 6
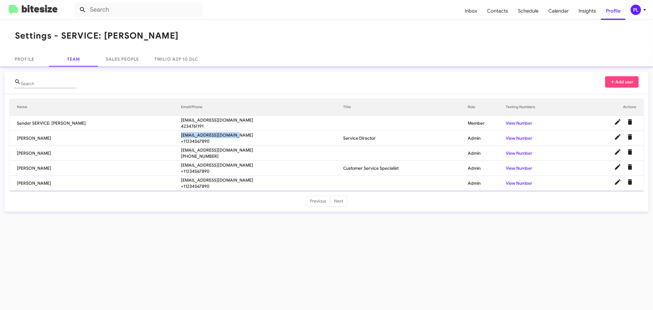
copy span "ksimmons@donledford.com"
drag, startPoint x: 215, startPoint y: 149, endPoint x: 164, endPoint y: 149, distance: 51.1
click at [181, 149] on span "ccobb@donledford.com" at bounding box center [262, 150] width 162 height 6
copy span "ccobb@donledford.com"
drag, startPoint x: 227, startPoint y: 179, endPoint x: 164, endPoint y: 179, distance: 62.7
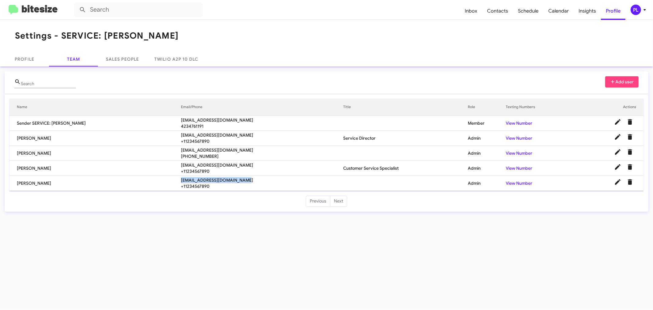
click at [181, 179] on span "debbiemelton@donledford.com" at bounding box center [262, 180] width 162 height 6
copy span "debbiemelton@donledford.com"
click at [472, 10] on span "Inbox" at bounding box center [471, 11] width 22 height 18
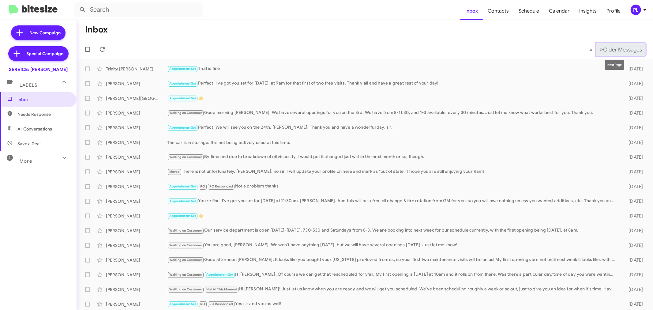
click at [618, 43] on button "» Next Older Messages" at bounding box center [621, 49] width 50 height 13
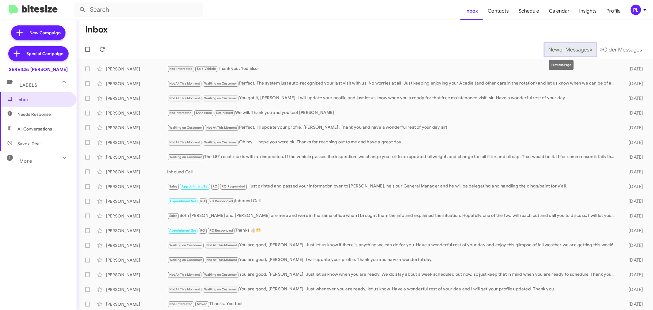
click at [552, 49] on span "Newer Messages" at bounding box center [568, 49] width 41 height 7
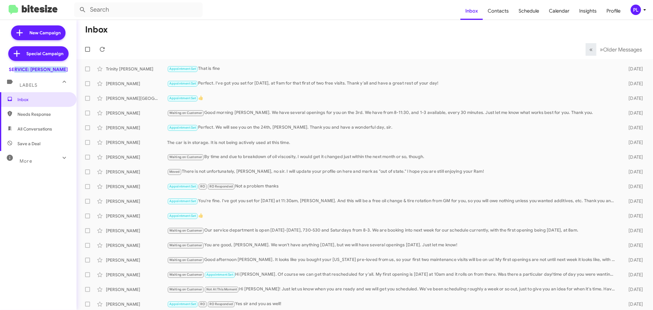
drag, startPoint x: 66, startPoint y: 69, endPoint x: 16, endPoint y: 69, distance: 50.5
click at [16, 69] on div "SERVICE: [PERSON_NAME]" at bounding box center [38, 68] width 76 height 9
click at [646, 7] on icon at bounding box center [644, 9] width 7 height 7
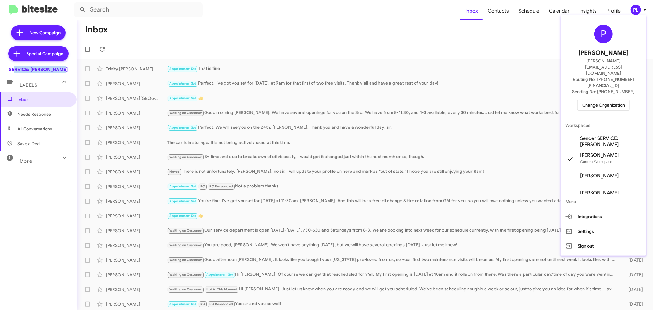
click at [606, 100] on span "Change Organization" at bounding box center [603, 105] width 43 height 10
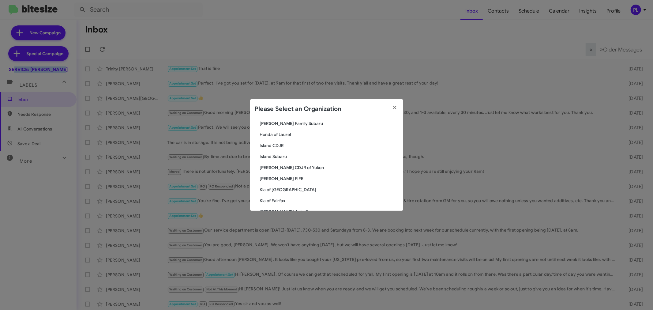
scroll to position [374, 0]
click at [276, 155] on span "Hicks Family Subaru" at bounding box center [329, 157] width 138 height 6
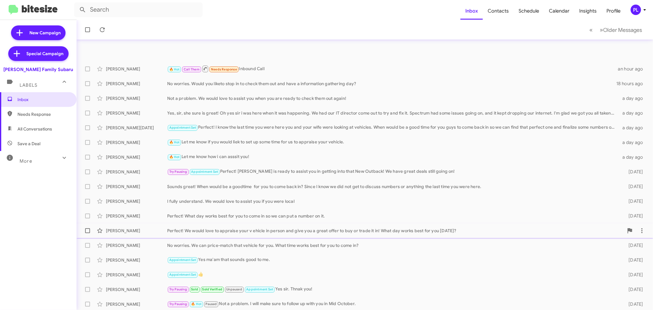
scroll to position [45, 0]
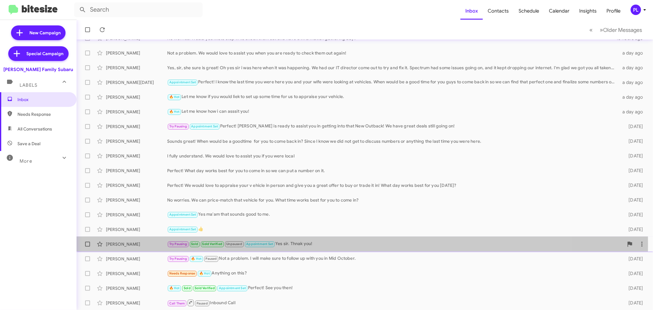
click at [299, 243] on div "Try Pausing Sold Sold Verified Unpaused Appointment Set Yes sir. Thnak you!" at bounding box center [395, 243] width 456 height 7
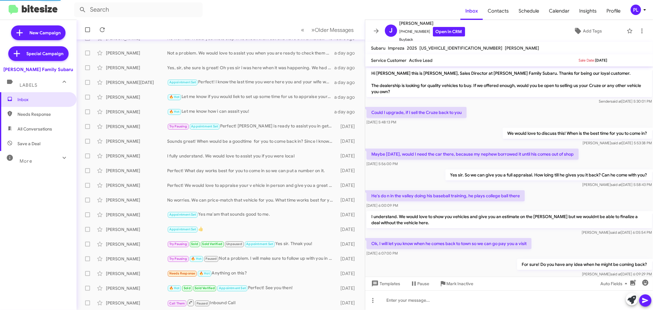
scroll to position [256, 0]
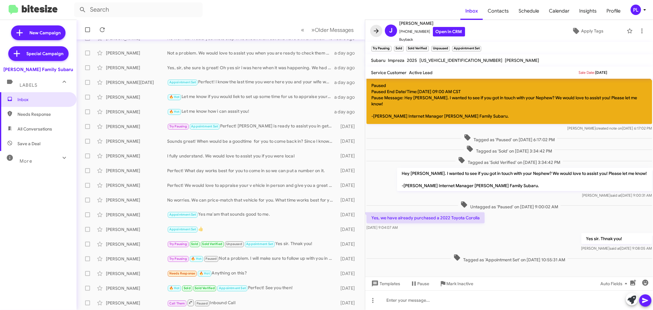
click at [377, 31] on icon at bounding box center [375, 30] width 7 height 7
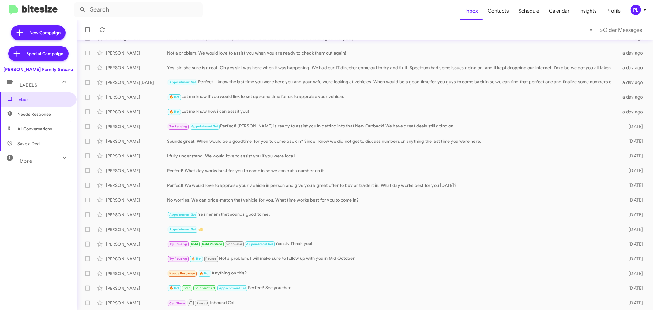
click at [644, 12] on icon at bounding box center [644, 9] width 7 height 7
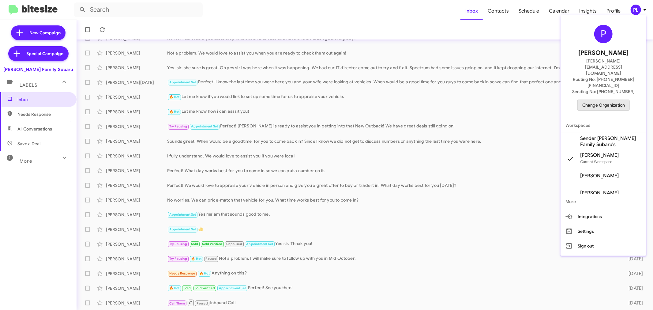
click at [594, 100] on span "Change Organization" at bounding box center [603, 105] width 43 height 10
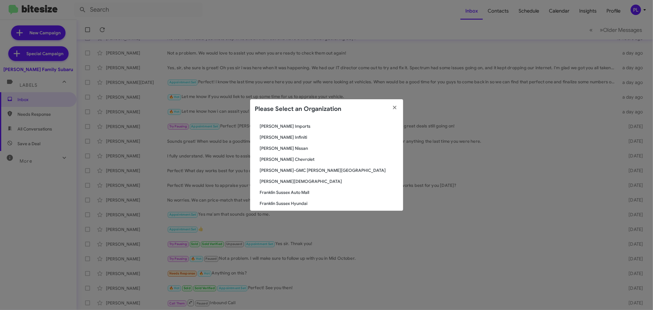
scroll to position [272, 0]
click at [285, 160] on span "[PERSON_NAME] Imports" at bounding box center [329, 160] width 138 height 6
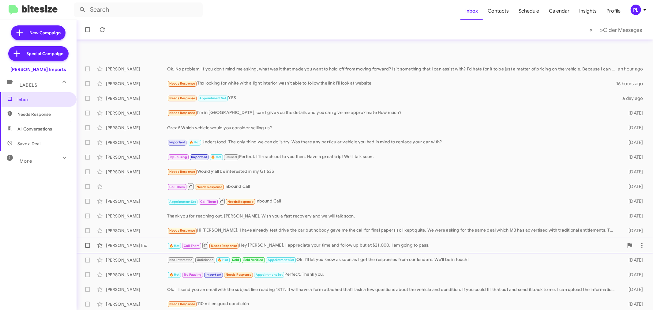
scroll to position [45, 0]
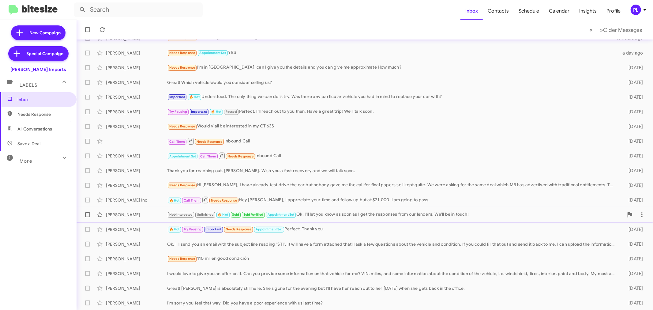
click at [334, 214] on div "Not-Interested Unfinished 🔥 Hot Sold Sold Verified Appointment Set Ok. I'll let…" at bounding box center [395, 214] width 456 height 7
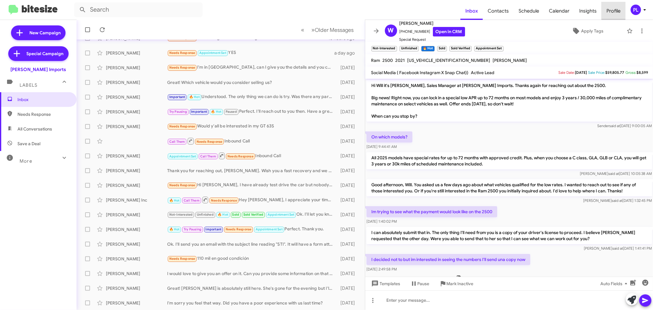
click at [620, 9] on span "Profile" at bounding box center [613, 11] width 24 height 18
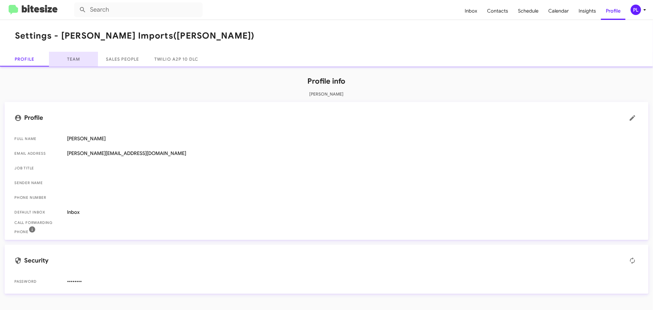
click at [81, 60] on link "Team" at bounding box center [73, 59] width 49 height 15
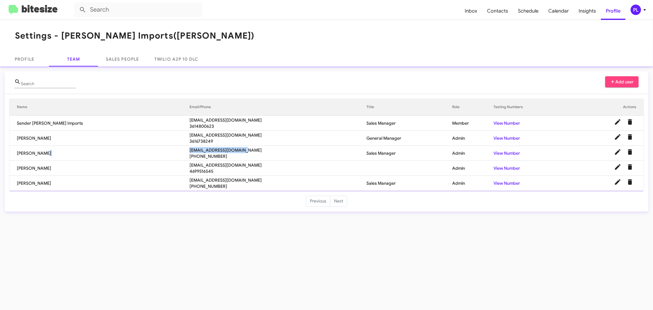
drag, startPoint x: 212, startPoint y: 149, endPoint x: 152, endPoint y: 149, distance: 59.4
click at [152, 149] on tr "[PERSON_NAME] [PERSON_NAME][EMAIL_ADDRESS][DOMAIN_NAME] [PHONE_NUMBER] Sales Ma…" at bounding box center [326, 153] width 634 height 15
copy tr "[EMAIL_ADDRESS][DOMAIN_NAME]"
click at [645, 10] on icon at bounding box center [644, 9] width 7 height 7
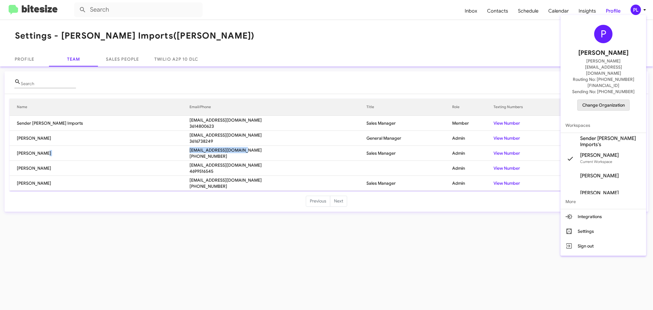
click at [597, 100] on span "Change Organization" at bounding box center [603, 105] width 43 height 10
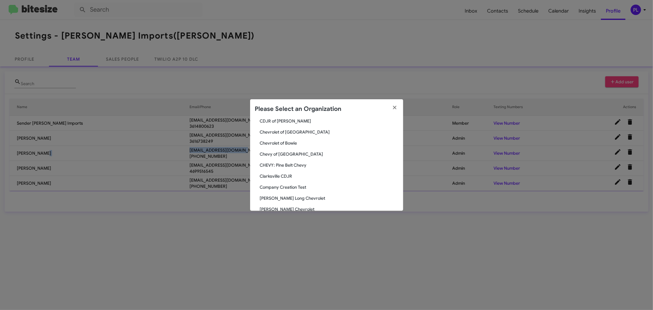
scroll to position [170, 0]
click at [300, 173] on span "CHEVY: Pine Belt Chevy" at bounding box center [329, 174] width 138 height 6
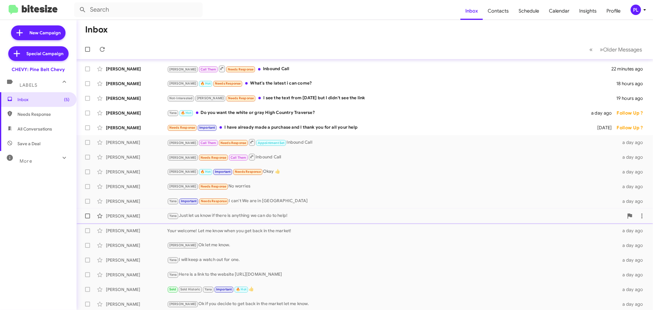
scroll to position [45, 0]
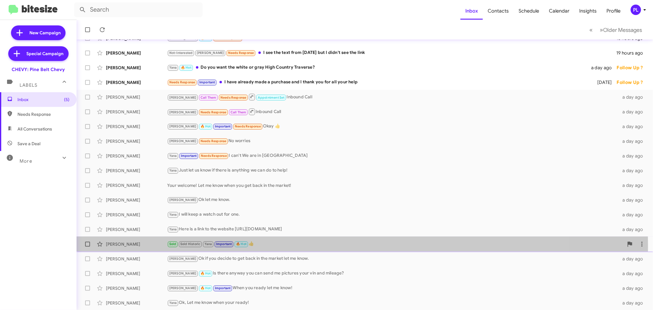
click at [258, 246] on div "Sold Sold Historic Yana Important 🔥 Hot 👍" at bounding box center [395, 243] width 456 height 7
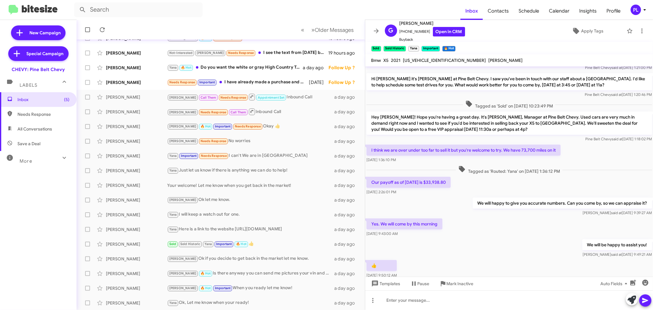
scroll to position [101, 0]
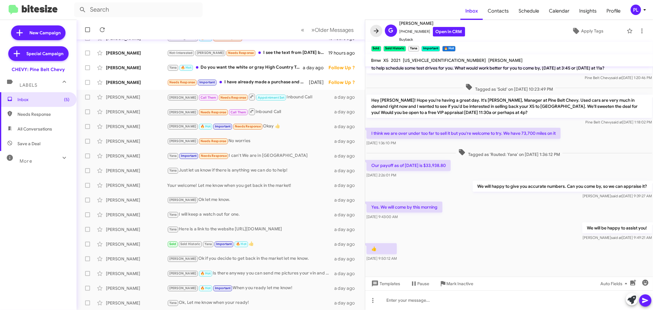
click at [378, 28] on icon at bounding box center [375, 30] width 7 height 7
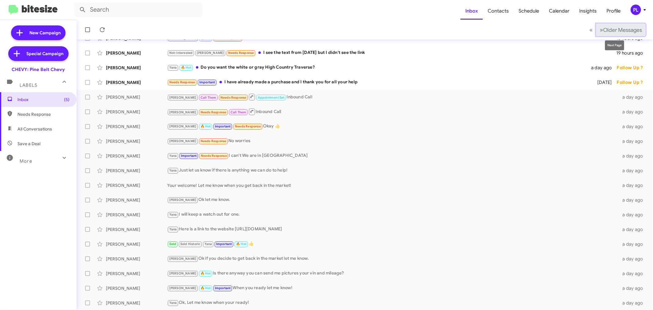
click at [603, 32] on span "Older Messages" at bounding box center [622, 30] width 39 height 7
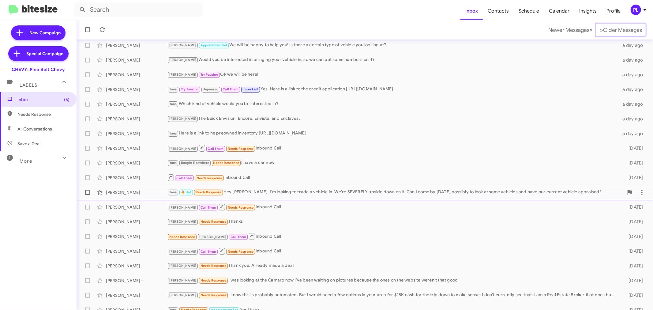
scroll to position [45, 0]
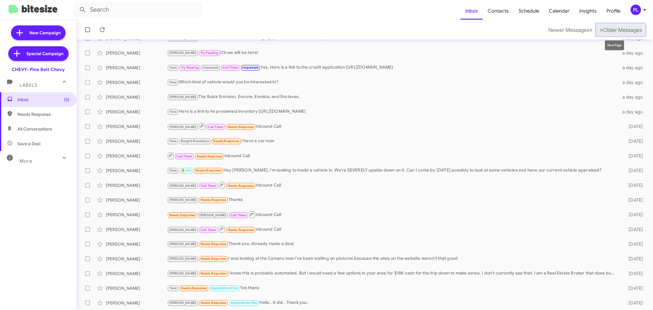
click at [598, 35] on button "» Next Older Messages" at bounding box center [621, 30] width 50 height 13
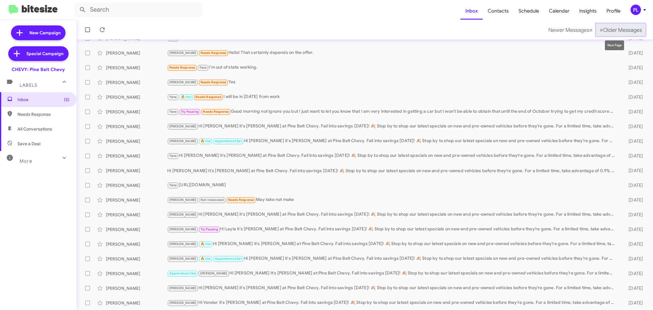
click at [619, 35] on button "» Next Older Messages" at bounding box center [621, 30] width 50 height 13
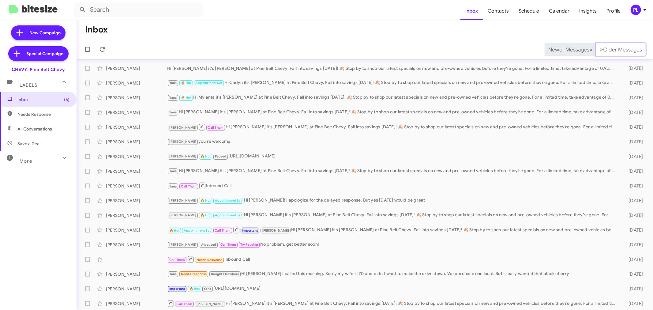
scroll to position [45, 0]
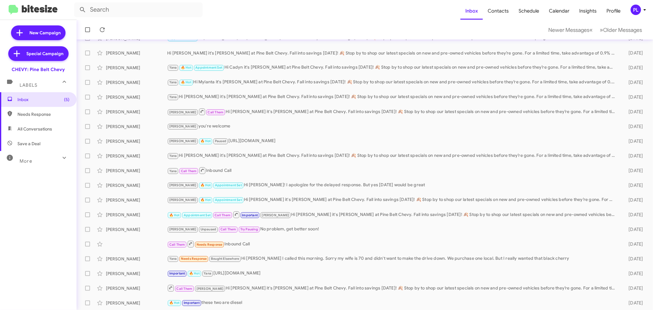
click at [634, 10] on div "PL" at bounding box center [635, 10] width 10 height 10
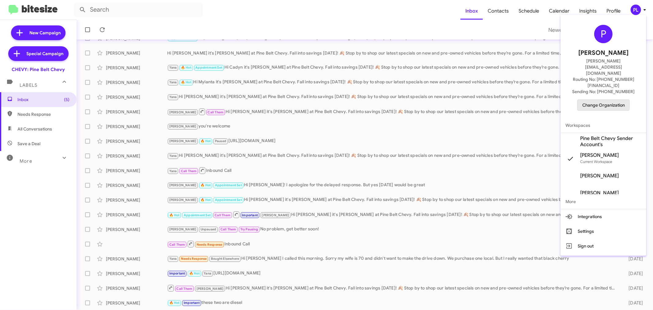
click at [590, 100] on span "Change Organization" at bounding box center [603, 105] width 43 height 10
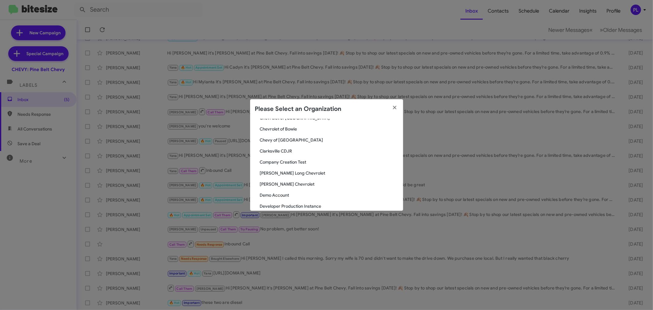
scroll to position [204, 0]
click at [300, 160] on span "[PERSON_NAME] Long Chevrolet" at bounding box center [329, 162] width 138 height 6
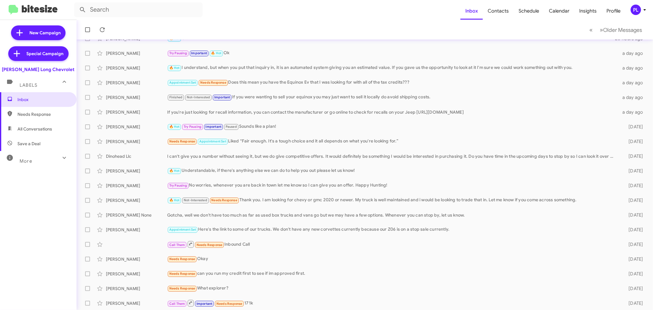
scroll to position [45, 0]
click at [623, 32] on span "Older Messages" at bounding box center [622, 30] width 39 height 7
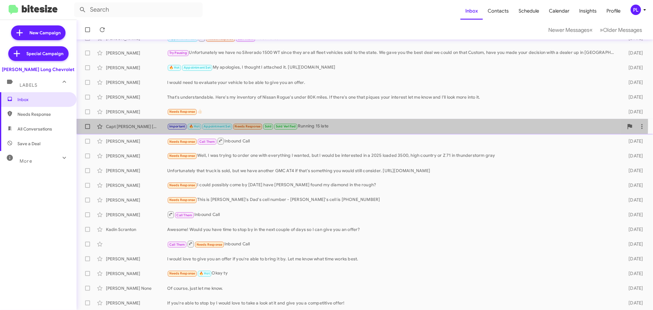
click at [323, 123] on div "Important 🔥 Hot Appointment Set Needs Response Sold Sold Verified Running 15 la…" at bounding box center [395, 126] width 456 height 7
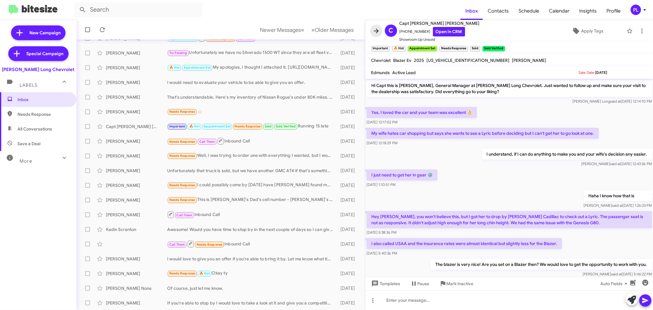
click at [376, 34] on icon at bounding box center [375, 30] width 7 height 7
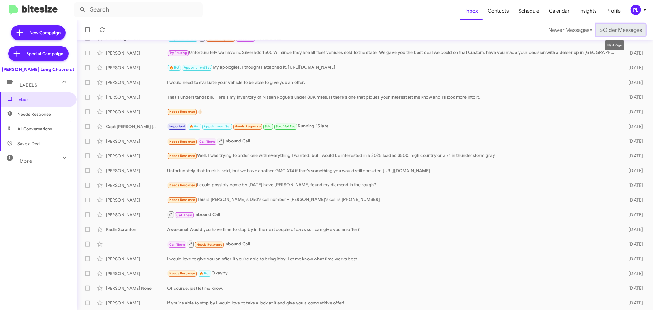
click at [610, 32] on span "Older Messages" at bounding box center [622, 30] width 39 height 7
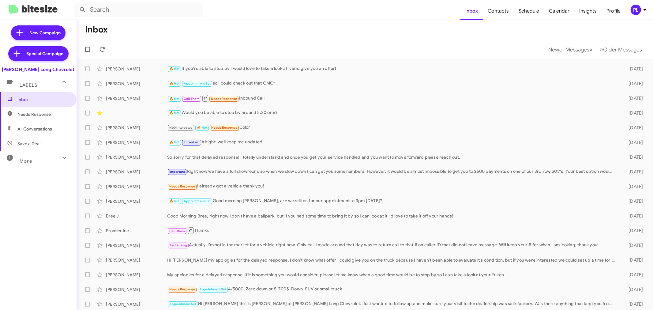
click at [644, 11] on icon at bounding box center [644, 9] width 7 height 7
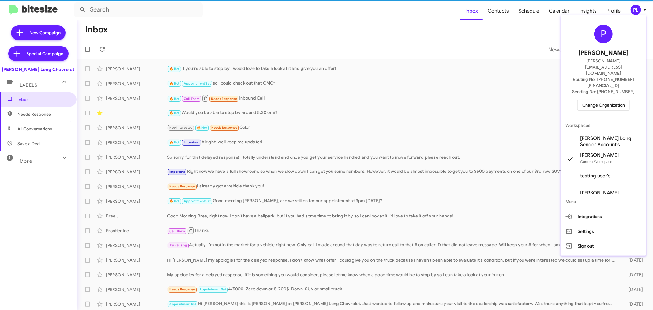
click at [612, 100] on span "Change Organization" at bounding box center [603, 105] width 43 height 10
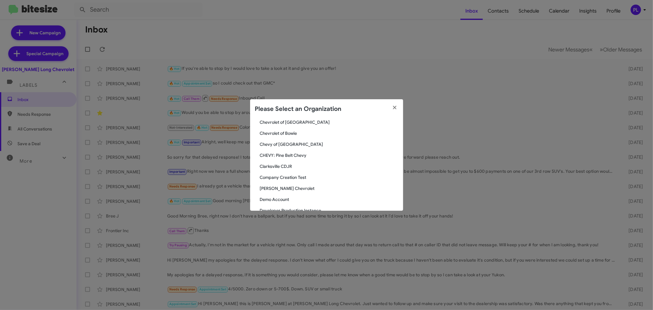
scroll to position [204, 0]
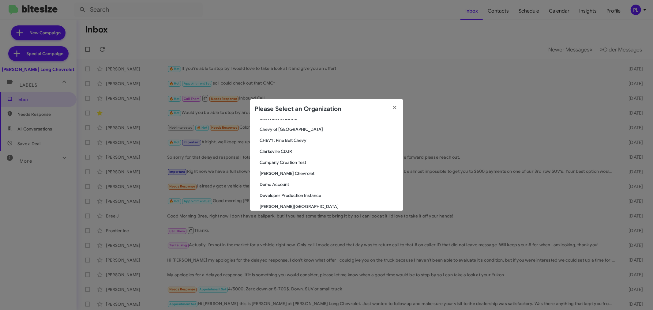
click at [289, 172] on span "[PERSON_NAME] Chevrolet" at bounding box center [329, 173] width 138 height 6
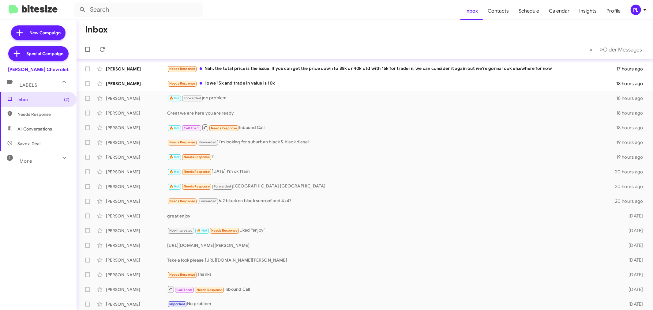
scroll to position [45, 0]
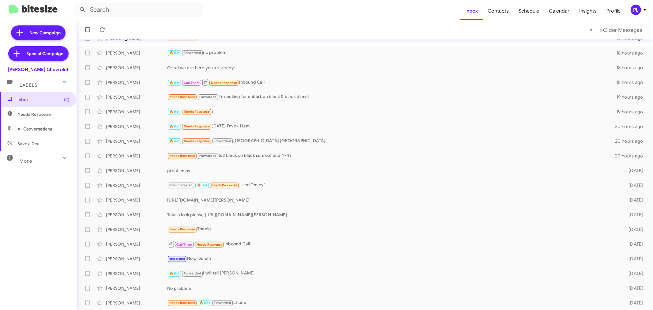
click at [643, 9] on icon at bounding box center [644, 9] width 7 height 7
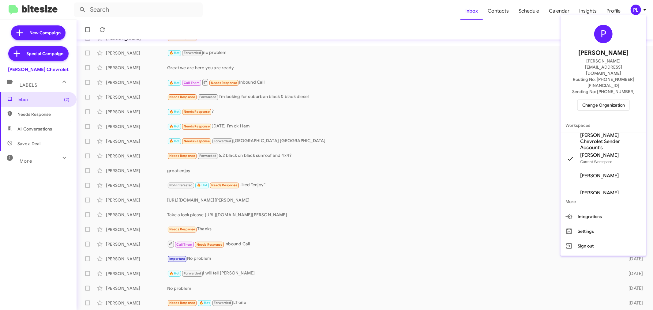
click at [605, 100] on span "Change Organization" at bounding box center [603, 105] width 43 height 10
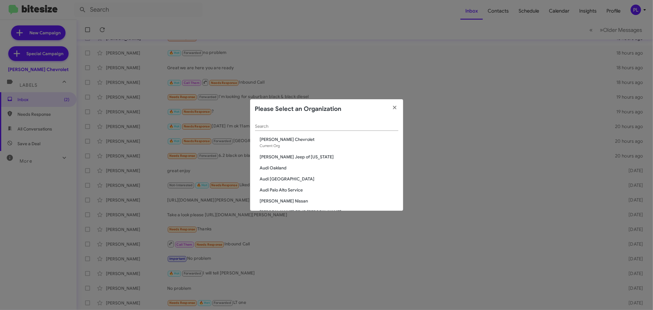
click at [267, 109] on h2 "Please Select an Organization" at bounding box center [298, 109] width 87 height 10
click at [395, 107] on icon "button" at bounding box center [394, 107] width 3 height 3
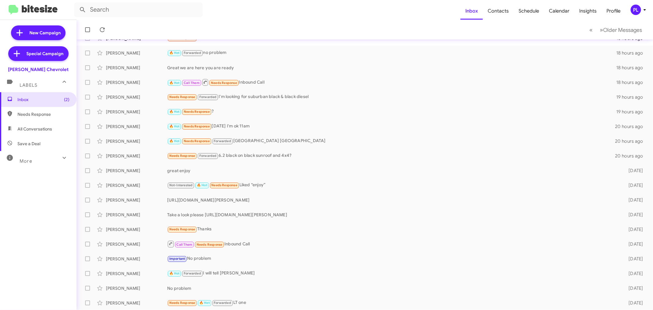
click at [644, 12] on icon at bounding box center [644, 9] width 7 height 7
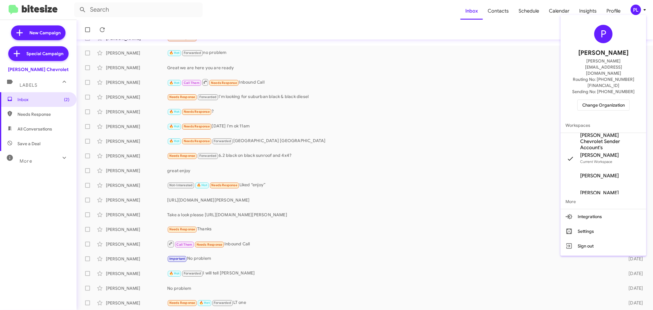
click at [617, 100] on span "Change Organization" at bounding box center [603, 105] width 43 height 10
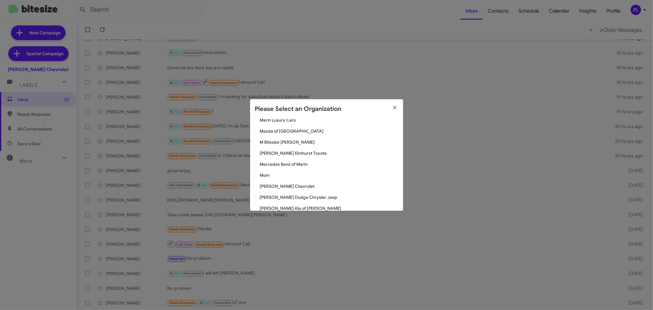
scroll to position [646, 0]
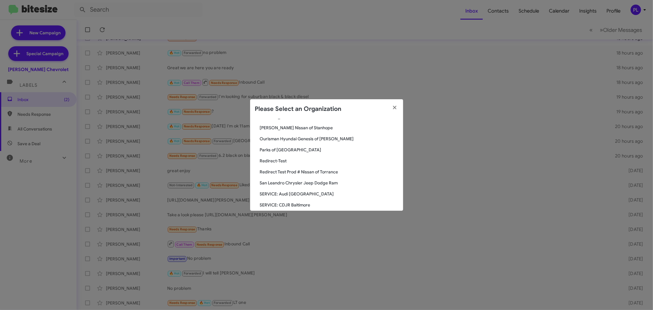
click at [310, 181] on span "San Leandro Chrysler Jeep Dodge Ram" at bounding box center [329, 183] width 138 height 6
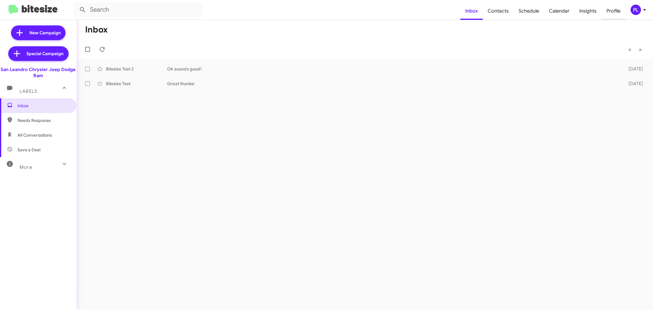
click at [614, 9] on span "Profile" at bounding box center [613, 11] width 24 height 18
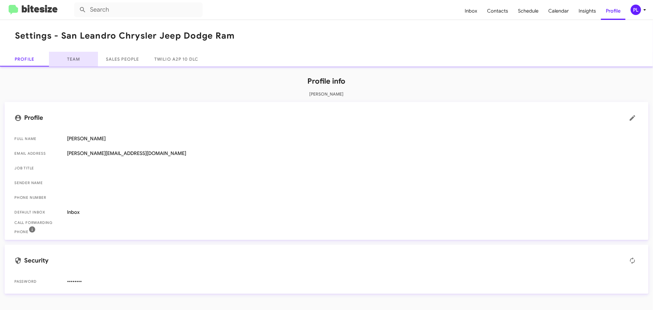
click at [78, 59] on link "Team" at bounding box center [73, 59] width 49 height 15
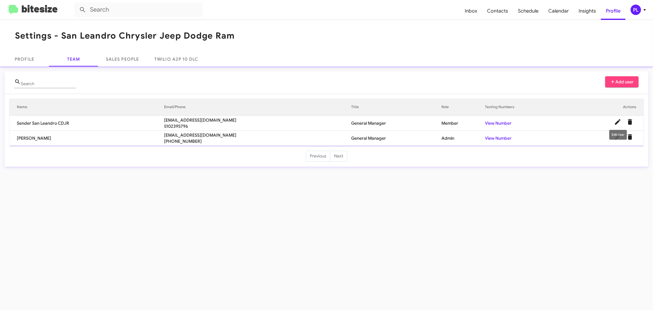
click at [615, 124] on icon at bounding box center [618, 122] width 6 height 6
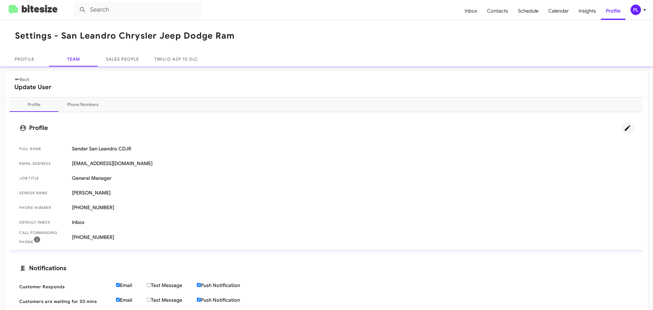
click at [624, 131] on icon at bounding box center [627, 127] width 7 height 7
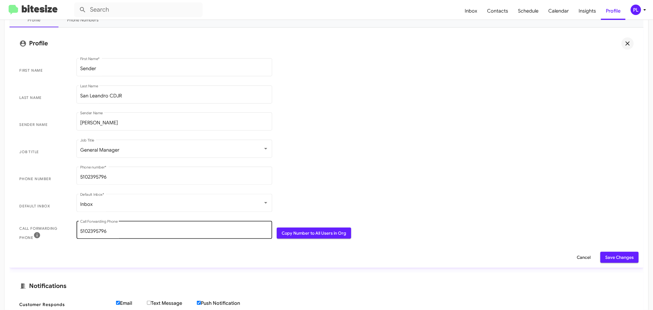
scroll to position [102, 0]
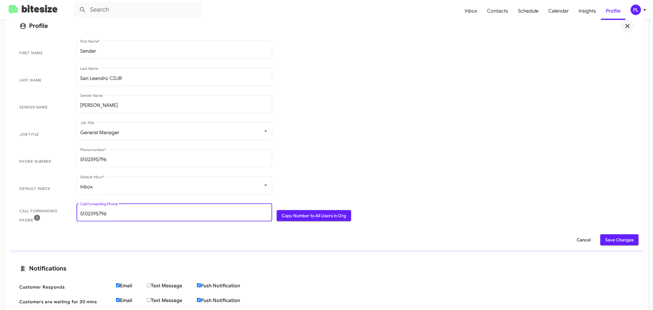
drag, startPoint x: 123, startPoint y: 215, endPoint x: 50, endPoint y: 211, distance: 72.9
click at [50, 211] on span "Call Forwarding Phone 5102395796 Call Forwarding Phone Copy Number to All Users…" at bounding box center [326, 215] width 624 height 27
paste input "-372-2905"
click at [91, 215] on input "510-372-2905" at bounding box center [174, 214] width 188 height 6
type input "5103722905"
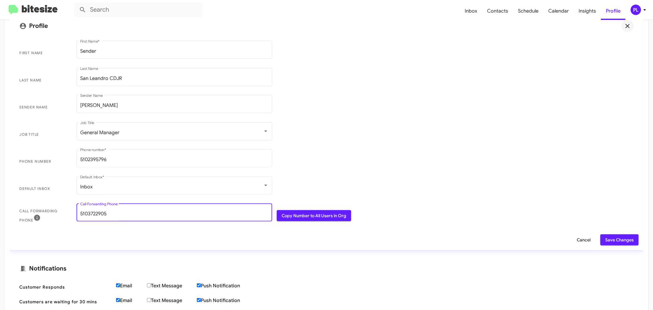
click at [613, 237] on span "Save Changes" at bounding box center [619, 239] width 28 height 11
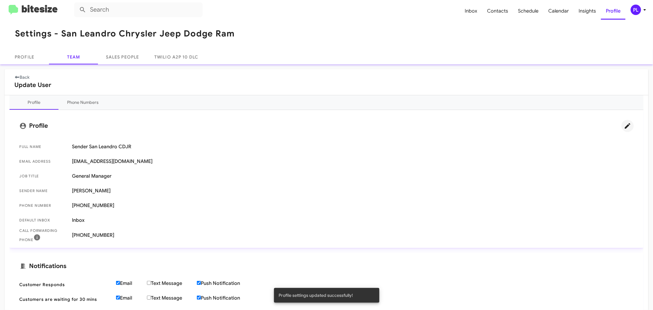
scroll to position [0, 0]
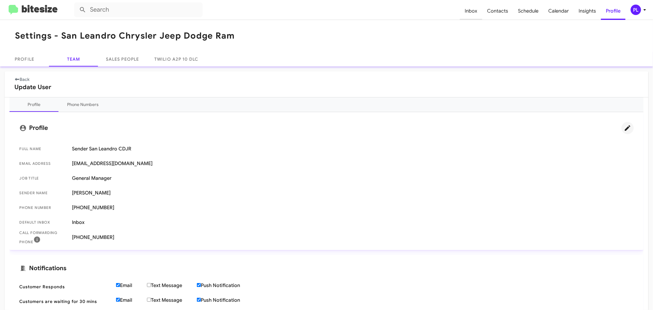
click at [473, 14] on span "Inbox" at bounding box center [471, 11] width 22 height 18
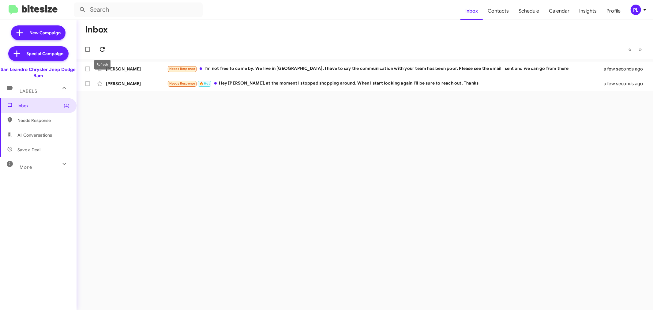
click at [100, 48] on icon at bounding box center [102, 49] width 7 height 7
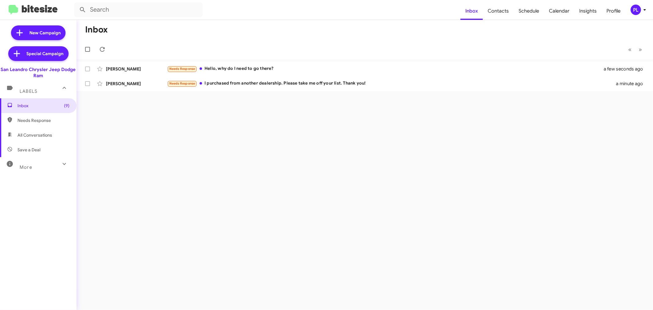
drag, startPoint x: 2, startPoint y: 70, endPoint x: 68, endPoint y: 75, distance: 66.9
click at [68, 75] on div "San Leandro Chrysler Jeep Dodge Ram" at bounding box center [38, 72] width 76 height 12
click at [38, 68] on div "San Leandro Chrysler Jeep Dodge Ram" at bounding box center [38, 72] width 76 height 12
drag, startPoint x: 48, startPoint y: 69, endPoint x: 0, endPoint y: 69, distance: 47.4
click at [0, 69] on div "San Leandro Chrysler Jeep Dodge Ram" at bounding box center [38, 72] width 76 height 12
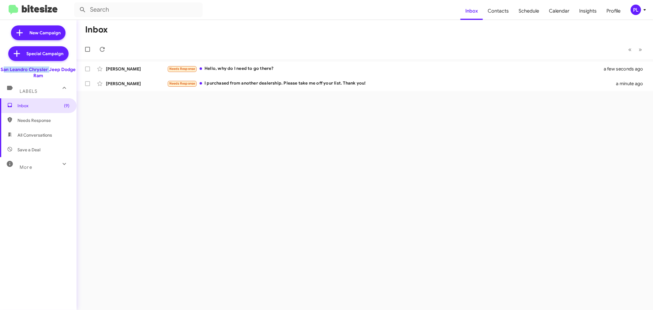
click at [15, 71] on div "San Leandro Chrysler Jeep Dodge Ram" at bounding box center [38, 72] width 76 height 12
drag, startPoint x: 28, startPoint y: 71, endPoint x: 0, endPoint y: 70, distance: 27.6
click at [0, 70] on div "San Leandro Chrysler Jeep Dodge Ram" at bounding box center [38, 72] width 76 height 12
copy div "San Leandro"
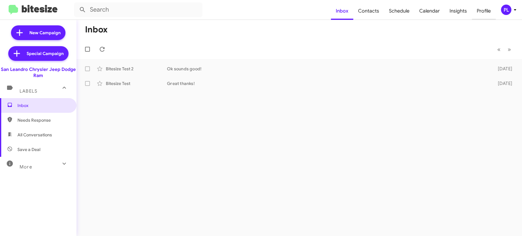
click at [487, 9] on span "Profile" at bounding box center [484, 11] width 24 height 18
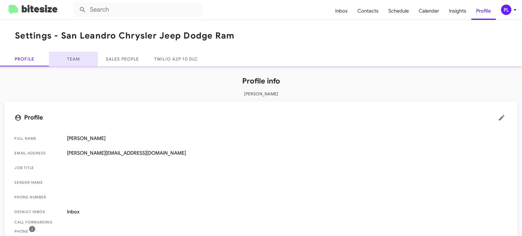
click at [79, 58] on link "Team" at bounding box center [73, 59] width 49 height 15
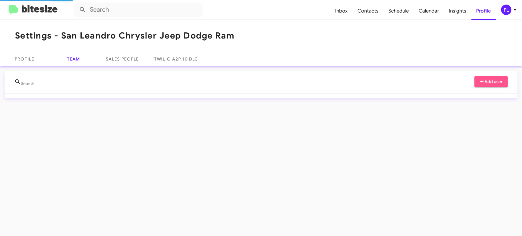
click at [491, 82] on span "Add user" at bounding box center [491, 81] width 24 height 11
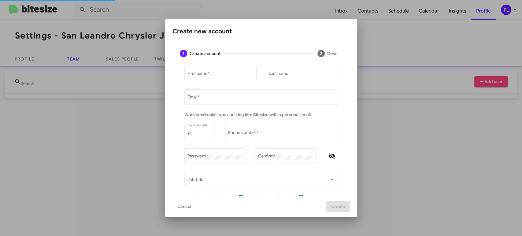
type input "peggy@bitesize.co"
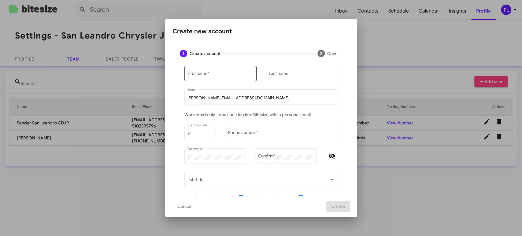
click at [208, 77] on input "First name *" at bounding box center [221, 74] width 66 height 5
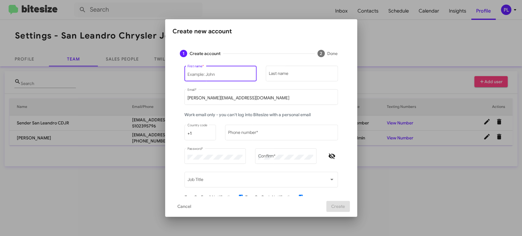
paste input "Daniel"
type input "Daniel"
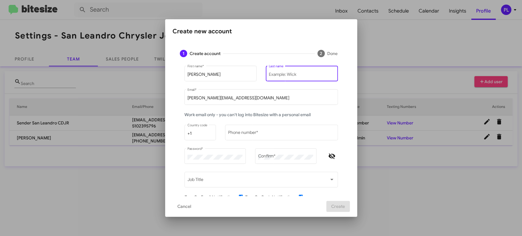
click at [309, 73] on input "Last name" at bounding box center [302, 74] width 66 height 5
paste input "Ramirez"
type input "Ramirez"
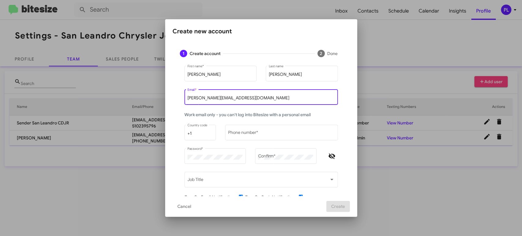
drag, startPoint x: 245, startPoint y: 97, endPoint x: 111, endPoint y: 94, distance: 134.1
click at [111, 94] on div "Create new account 1 Create account 2 Done Daniel First name * Ramirez Last nam…" at bounding box center [261, 118] width 522 height 236
paste input "daniel.ramirez@sanleandrocdjr.com"
type input "daniel.ramirez@sanleandrocdjr.com"
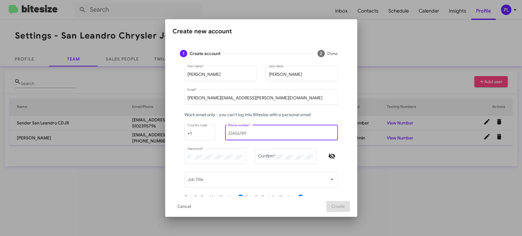
click at [261, 134] on input "Phone number *" at bounding box center [281, 133] width 106 height 5
paste input "209-279-7765"
click at [233, 134] on input "209-279-7765" at bounding box center [281, 133] width 106 height 5
type input "2092797765"
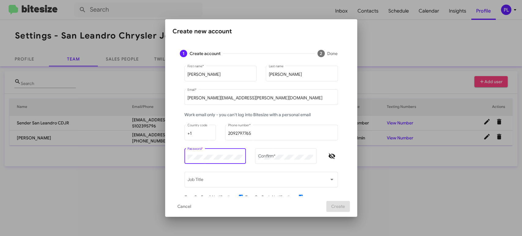
click at [167, 154] on mat-dialog-content "1 Create account 2 Done Daniel First name * Ramirez Last name daniel.ramirez@sa…" at bounding box center [261, 120] width 192 height 154
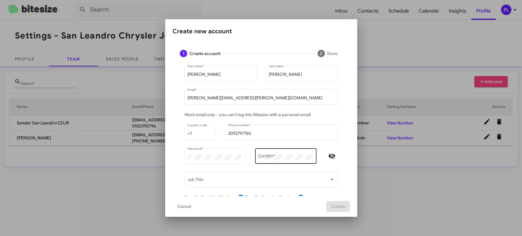
click at [300, 153] on div "Confirm *" at bounding box center [285, 155] width 55 height 17
click at [338, 111] on mat-form-field "daniel.ramirez@sanleandrocdjr.com Email *" at bounding box center [261, 100] width 163 height 24
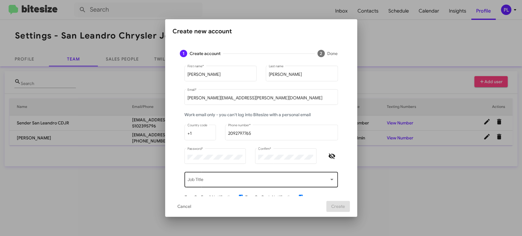
click at [290, 183] on span at bounding box center [259, 180] width 142 height 5
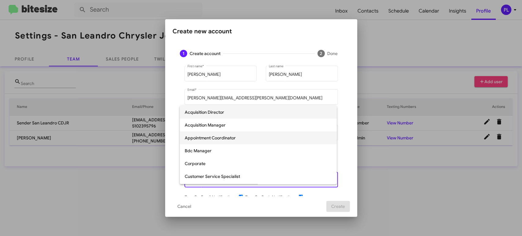
scroll to position [34, 0]
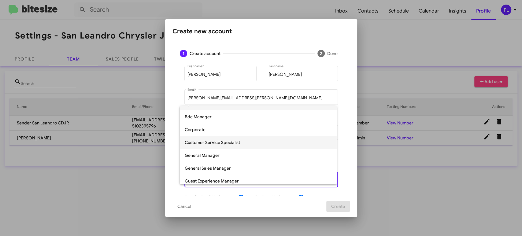
click at [220, 142] on span "Customer Service Specialist" at bounding box center [258, 142] width 147 height 13
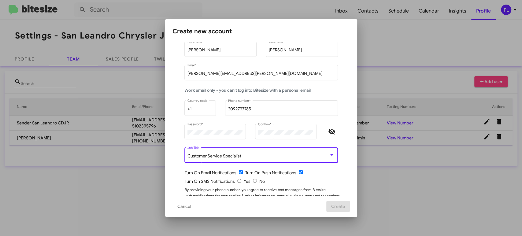
scroll to position [48, 0]
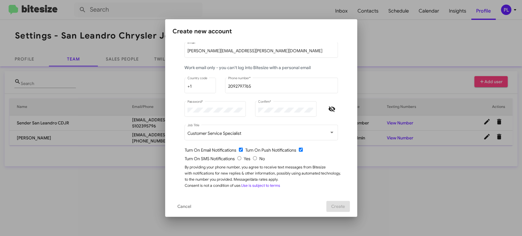
click at [237, 158] on input "radio" at bounding box center [239, 158] width 4 height 4
radio input "true"
click at [341, 208] on span "Create" at bounding box center [338, 206] width 14 height 11
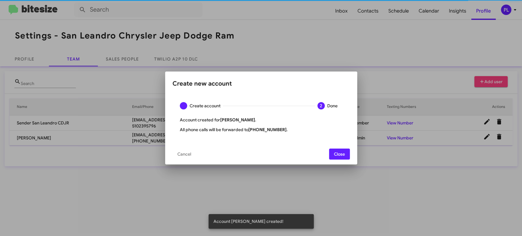
scroll to position [0, 0]
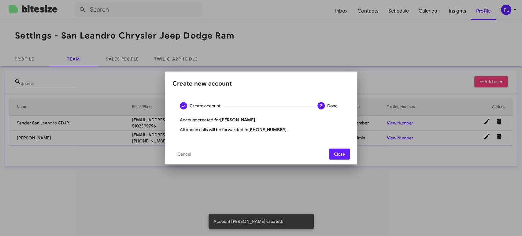
click at [338, 152] on span "Close" at bounding box center [339, 154] width 11 height 11
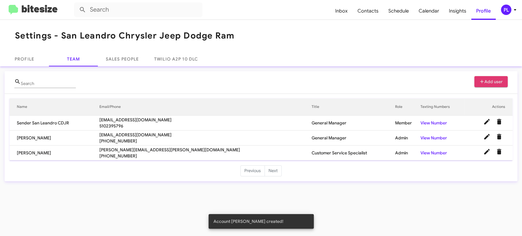
click at [490, 82] on span "Add user" at bounding box center [491, 81] width 24 height 11
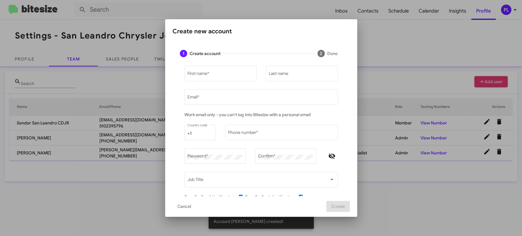
type input "[PERSON_NAME][EMAIL_ADDRESS][DOMAIN_NAME]"
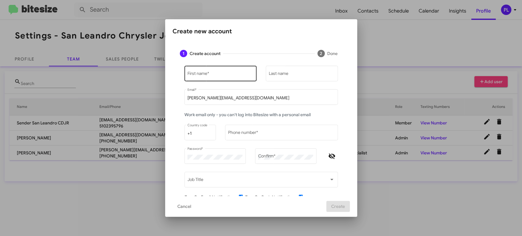
click at [214, 73] on input "First name *" at bounding box center [221, 74] width 66 height 5
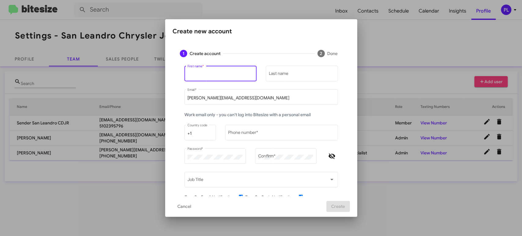
paste input "Brisa"
type input "Brisa"
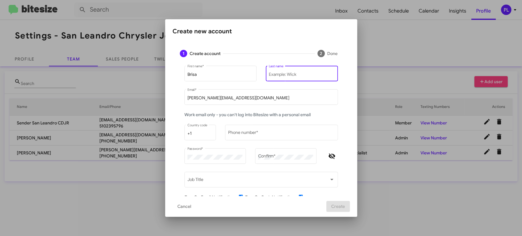
click at [293, 76] on input "Last name" at bounding box center [302, 74] width 66 height 5
paste input "Matias"
type input "Matias"
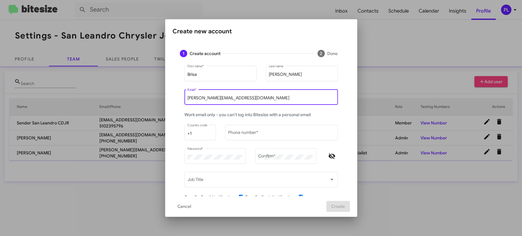
drag, startPoint x: 249, startPoint y: 96, endPoint x: 156, endPoint y: 97, distance: 93.3
click at [156, 97] on div "Create new account 1 Create account 2 Done Brisa First name * Matias Last name …" at bounding box center [261, 118] width 522 height 236
paste input "brisa.matias@sanleandrocdjr.com"
type input "brisa.matias@sanleandrocdjr.com"
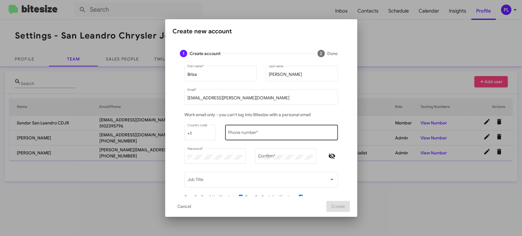
click at [264, 130] on div "Phone number *" at bounding box center [281, 132] width 106 height 17
paste input "510-850-1522"
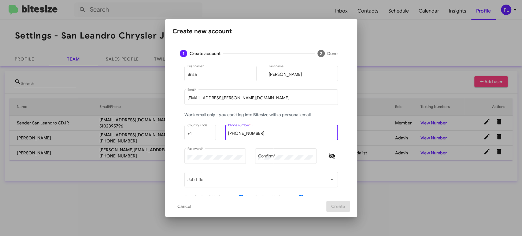
click at [232, 135] on input "510-850-1522" at bounding box center [281, 133] width 106 height 5
type input "5108501522"
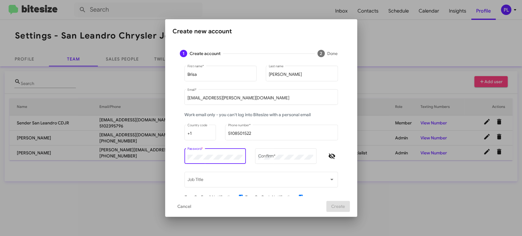
click at [174, 155] on div "Brisa First name * Matias Last name brisa.matias@sanleandrocdjr.com Email * Wor…" at bounding box center [261, 154] width 177 height 179
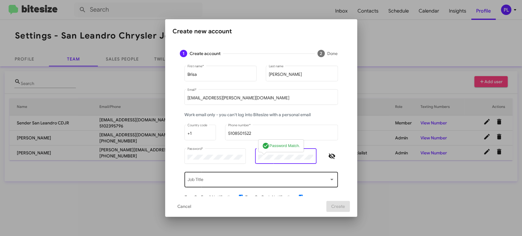
click at [329, 182] on div at bounding box center [332, 179] width 6 height 5
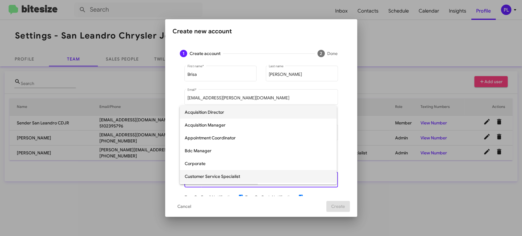
click at [262, 174] on span "Customer Service Specialist" at bounding box center [258, 176] width 147 height 13
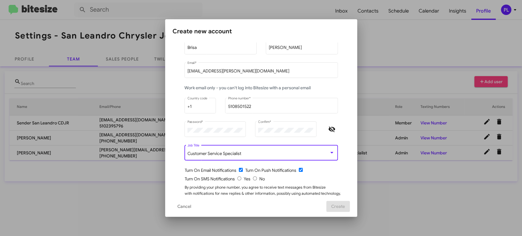
scroll to position [48, 0]
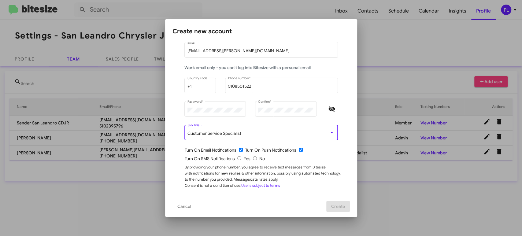
click at [237, 158] on input "radio" at bounding box center [239, 158] width 4 height 4
radio input "true"
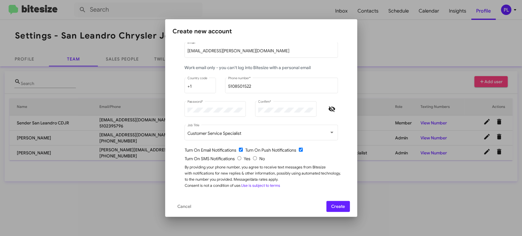
click at [345, 206] on span "Create" at bounding box center [338, 206] width 14 height 11
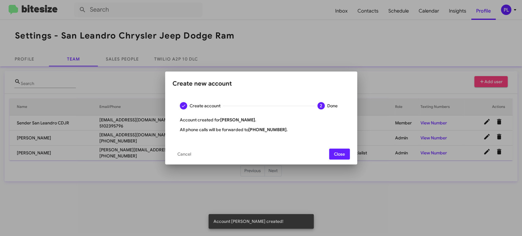
drag, startPoint x: 340, startPoint y: 155, endPoint x: 171, endPoint y: 108, distance: 175.0
click at [340, 155] on span "Close" at bounding box center [339, 154] width 11 height 11
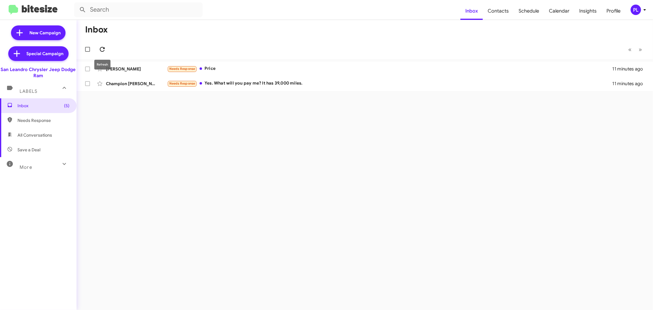
click at [99, 50] on icon at bounding box center [102, 49] width 7 height 7
click at [644, 9] on icon at bounding box center [644, 10] width 2 height 2
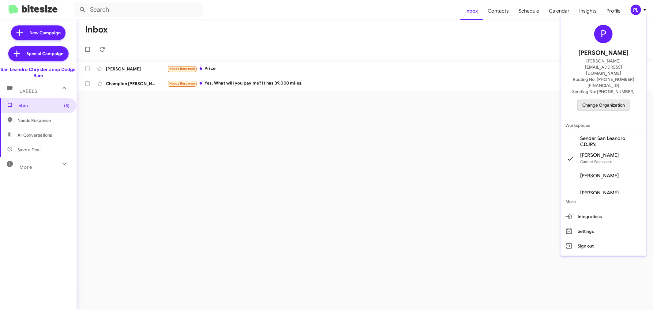
click at [598, 100] on span "Change Organization" at bounding box center [603, 105] width 43 height 10
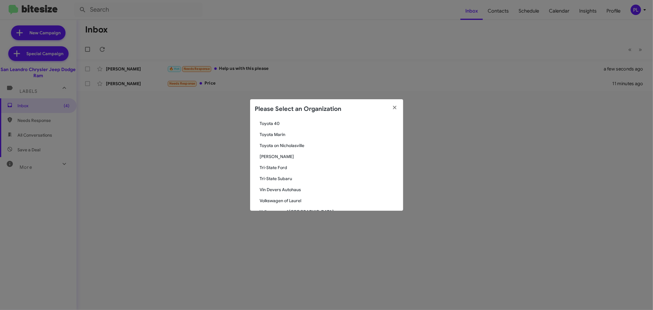
scroll to position [1137, 0]
drag, startPoint x: 154, startPoint y: 142, endPoint x: 117, endPoint y: 86, distance: 67.0
click at [154, 142] on modal-container "Please Select an Organization Search San Leandro Chrysler Jeep Dodge Ram Curren…" at bounding box center [326, 155] width 653 height 310
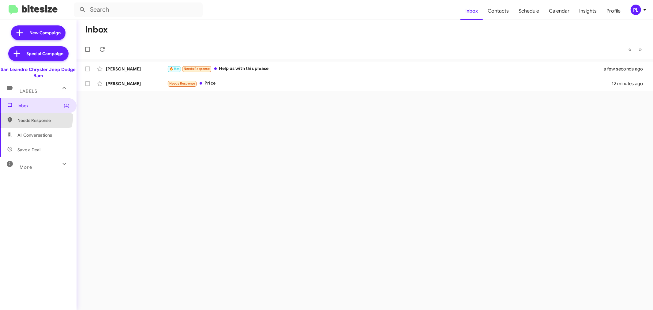
click at [27, 115] on span "Needs Response" at bounding box center [38, 120] width 76 height 15
type input "in:needs-response"
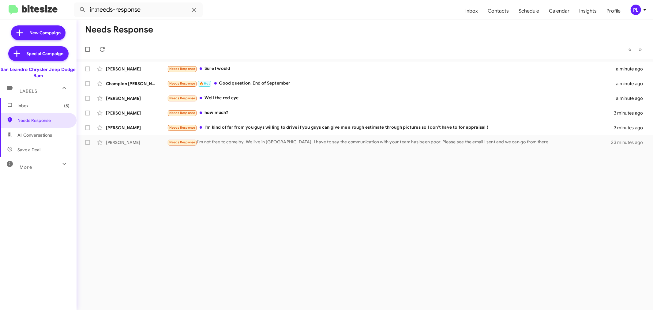
click at [40, 105] on span "Inbox (5)" at bounding box center [43, 106] width 52 height 6
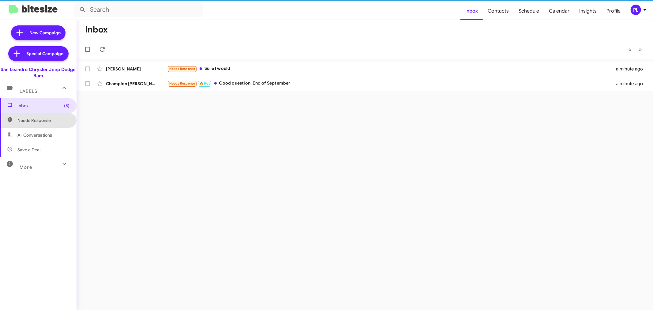
click at [38, 119] on span "Needs Response" at bounding box center [43, 120] width 52 height 6
type input "in:needs-response"
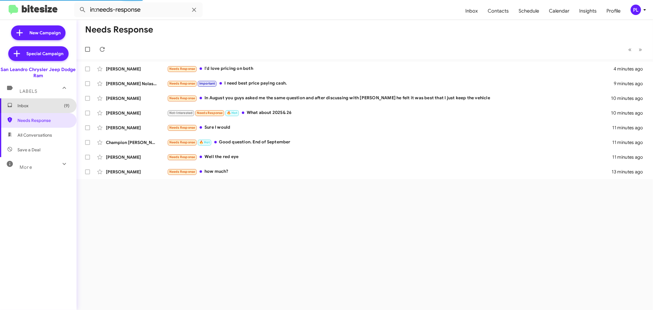
click at [53, 106] on span "Inbox (9)" at bounding box center [43, 106] width 52 height 6
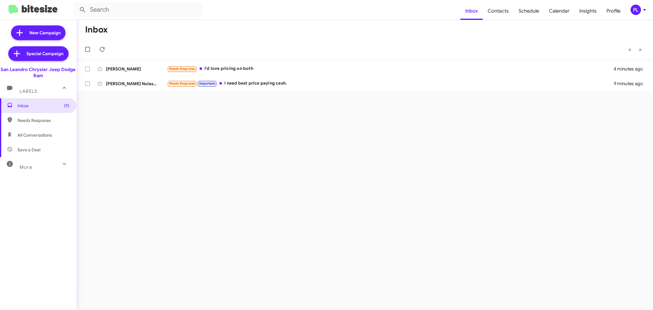
click at [32, 117] on span "Needs Response" at bounding box center [43, 120] width 52 height 6
type input "in:needs-response"
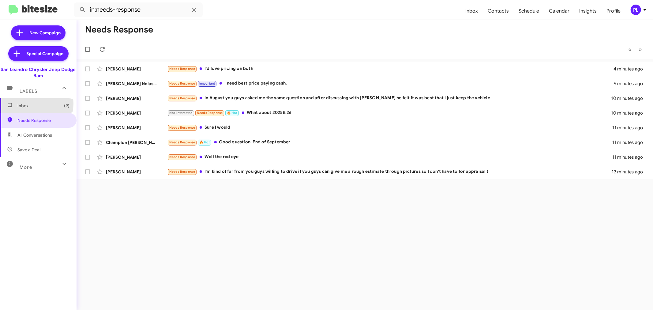
click at [36, 103] on span "Inbox (9)" at bounding box center [43, 106] width 52 height 6
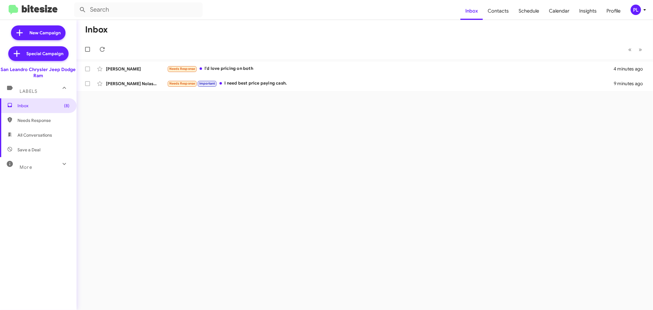
click at [42, 167] on div "More" at bounding box center [32, 164] width 54 height 11
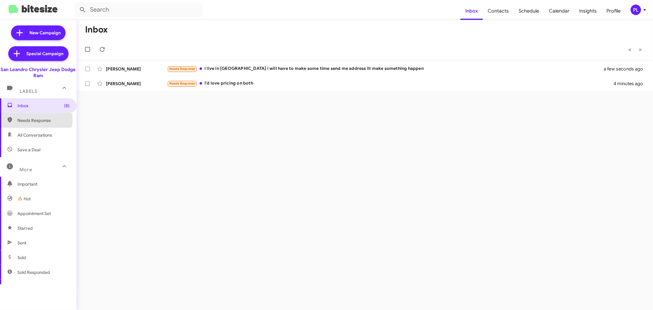
click at [32, 119] on span "Needs Response" at bounding box center [43, 120] width 52 height 6
type input "in:needs-response"
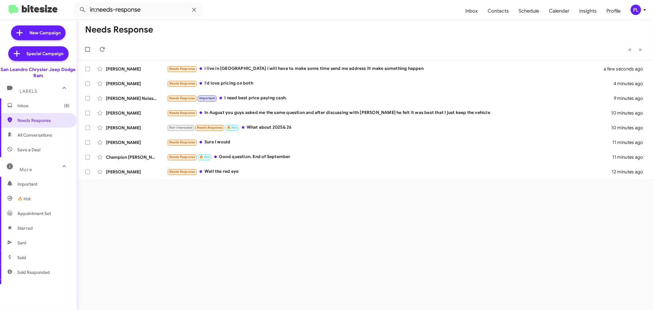
click at [45, 102] on span "Inbox (8)" at bounding box center [38, 105] width 76 height 15
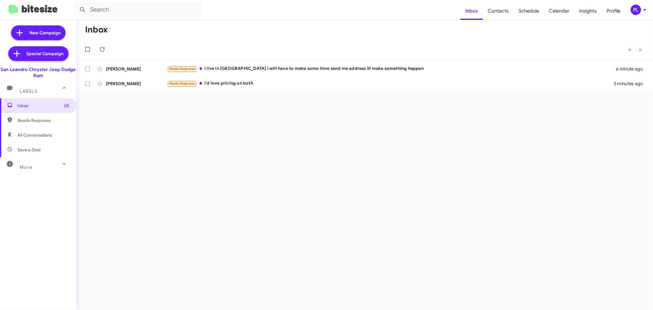
click at [50, 122] on span "Needs Response" at bounding box center [43, 120] width 52 height 6
type input "in:needs-response"
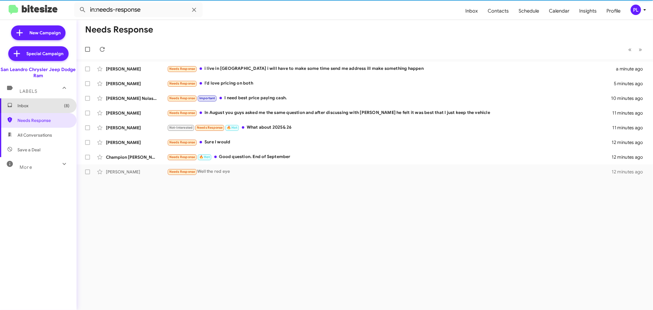
click at [40, 102] on span "Inbox (8)" at bounding box center [38, 105] width 76 height 15
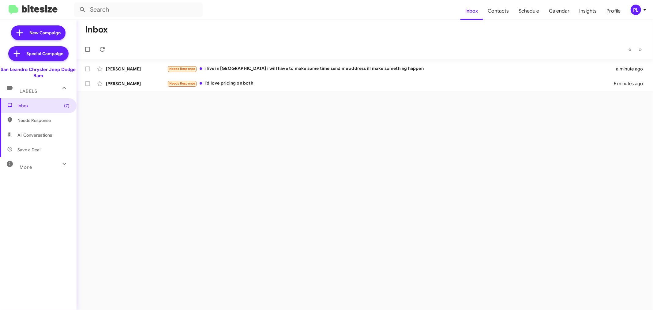
click at [643, 12] on icon at bounding box center [644, 9] width 7 height 7
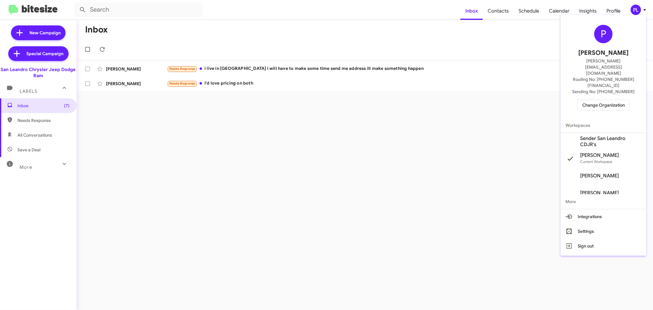
click at [609, 135] on span "Sender San Leandro CDJR's" at bounding box center [610, 141] width 61 height 12
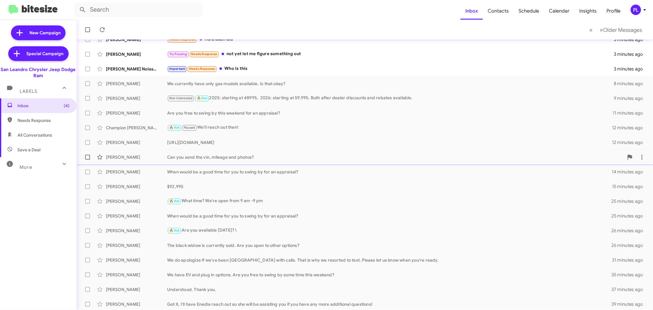
scroll to position [45, 0]
click at [230, 276] on div "We have EV and plug in options. Are you free to swing by some time this weekend?" at bounding box center [395, 273] width 456 height 6
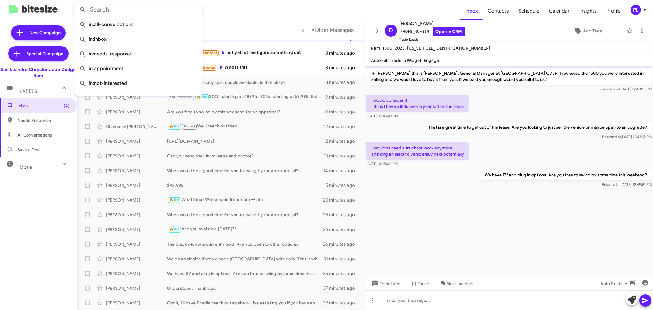
click at [140, 10] on input "text" at bounding box center [138, 9] width 129 height 15
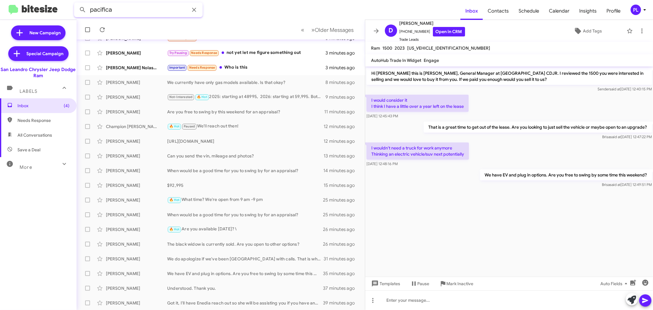
click at [76, 4] on button at bounding box center [82, 10] width 12 height 12
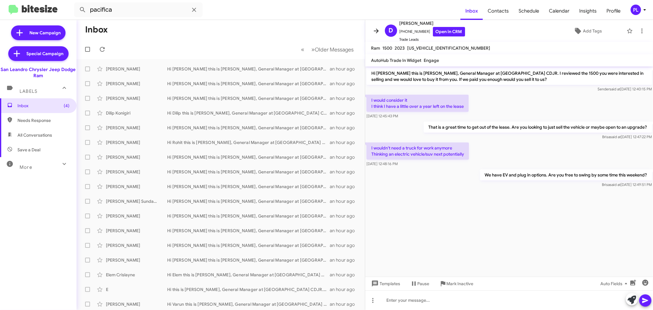
click at [376, 31] on icon at bounding box center [375, 30] width 7 height 7
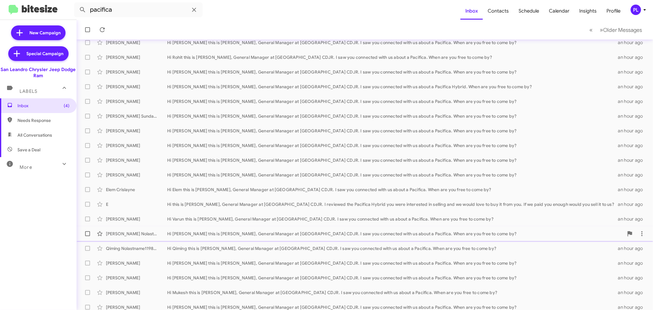
scroll to position [119, 0]
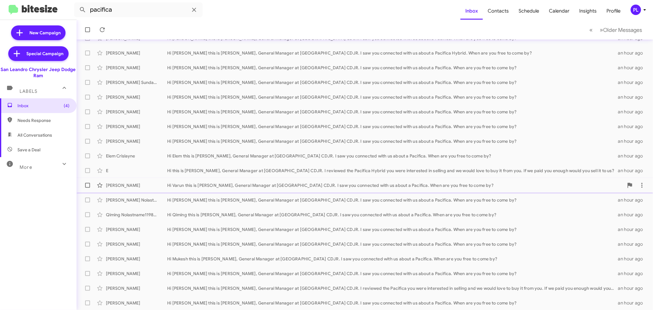
click at [398, 185] on div "Hi Varun this is Carlos Hidalgo, General Manager at San Leandro CDJR. I saw you…" at bounding box center [395, 185] width 456 height 6
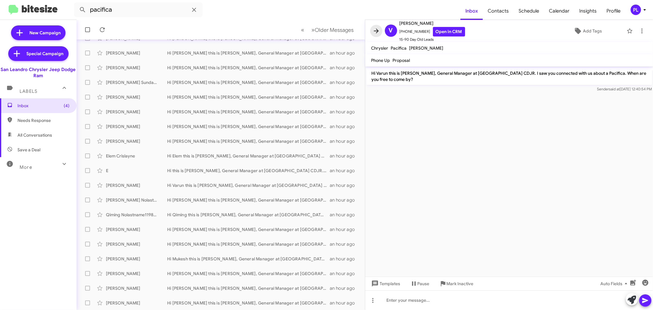
click at [376, 33] on icon at bounding box center [376, 30] width 5 height 5
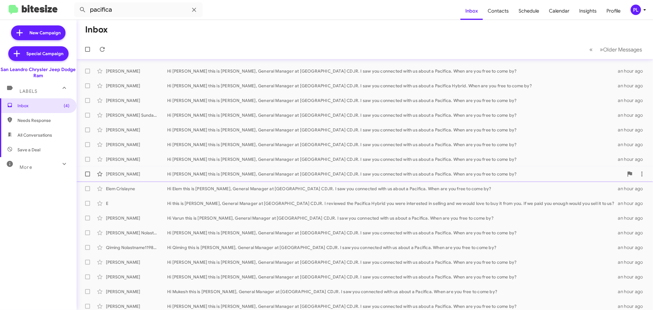
scroll to position [17, 0]
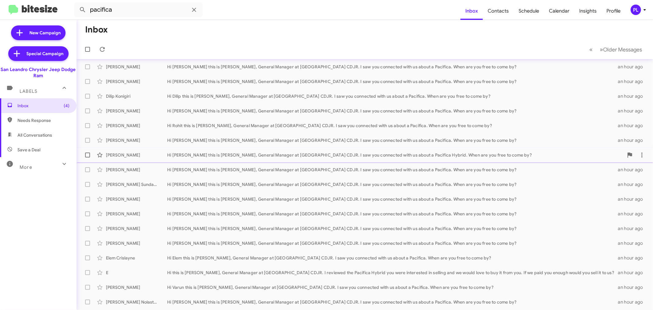
click at [320, 155] on div "Hi Princetta this is Carlos Hidalgo, General Manager at San Leandro CDJR. I saw…" at bounding box center [395, 155] width 456 height 6
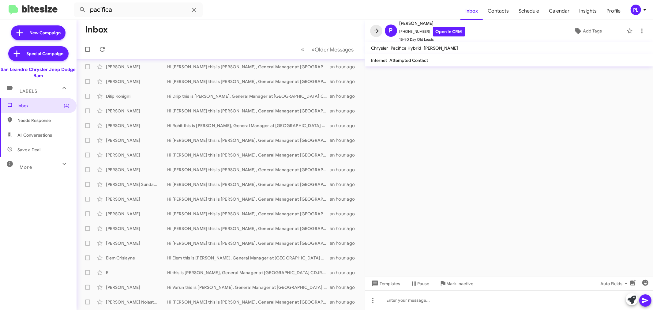
click at [375, 29] on icon at bounding box center [375, 30] width 7 height 7
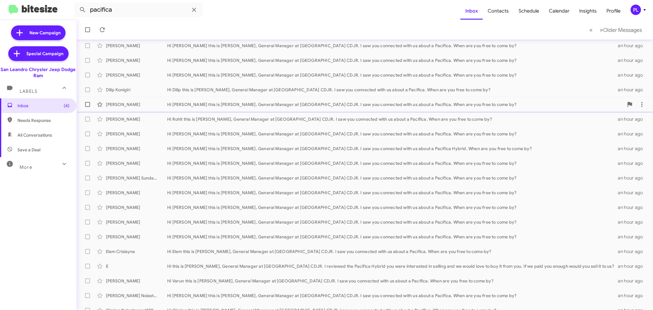
scroll to position [34, 0]
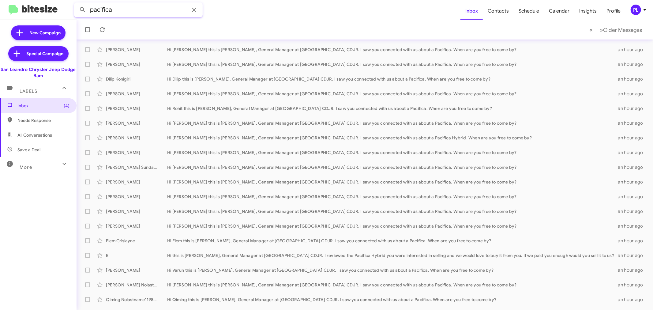
click at [130, 10] on input "pacifica" at bounding box center [138, 9] width 129 height 15
drag, startPoint x: 130, startPoint y: 10, endPoint x: 13, endPoint y: 6, distance: 117.6
click at [13, 6] on mat-toolbar "pacifica Inbox Contacts Schedule Calendar Insights Profile PL" at bounding box center [326, 10] width 653 height 20
type input "hybrid"
click at [76, 4] on button at bounding box center [82, 10] width 12 height 12
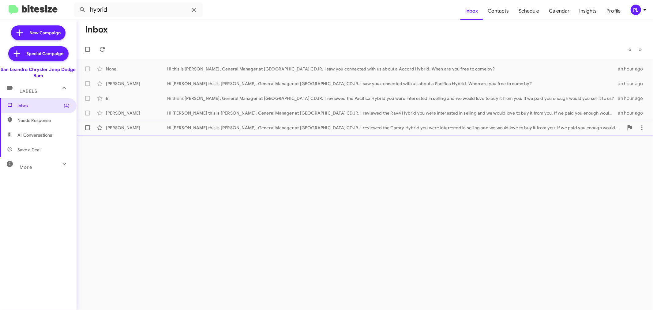
click at [247, 126] on div "Hi Jose this is Carlos Hidalgo, General Manager at San Leandro CDJR. I reviewed…" at bounding box center [395, 128] width 456 height 6
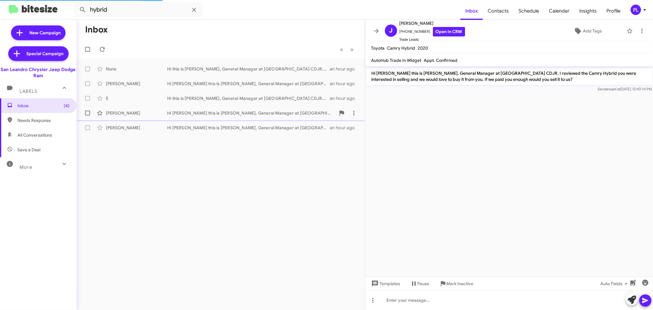
click at [242, 110] on div "Hi Arnulfo this is Carlos Hidalgo, General Manager at San Leandro CDJR. I revie…" at bounding box center [251, 113] width 168 height 6
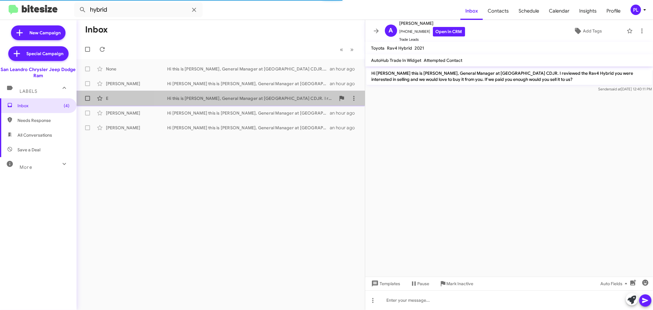
click at [242, 99] on div "Hi this is Carlos Hidalgo, General Manager at San Leandro CDJR. I reviewed the …" at bounding box center [251, 98] width 168 height 6
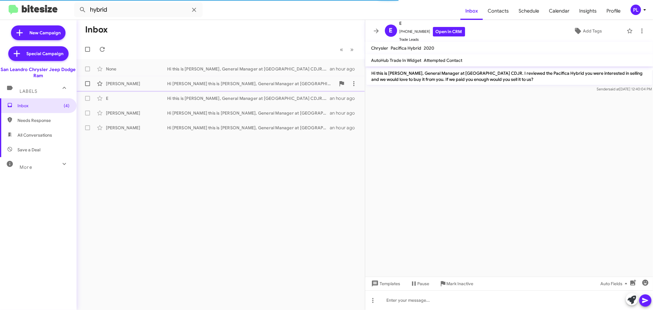
click at [242, 87] on div "Princetta Hicks Hi Princetta this is Carlos Hidalgo, General Manager at San Lea…" at bounding box center [220, 83] width 278 height 12
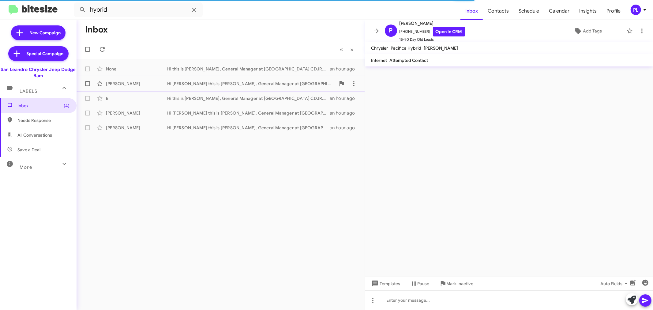
click at [244, 76] on span "Princetta Hicks Hi Princetta this is Carlos Hidalgo, General Manager at San Lea…" at bounding box center [220, 83] width 288 height 15
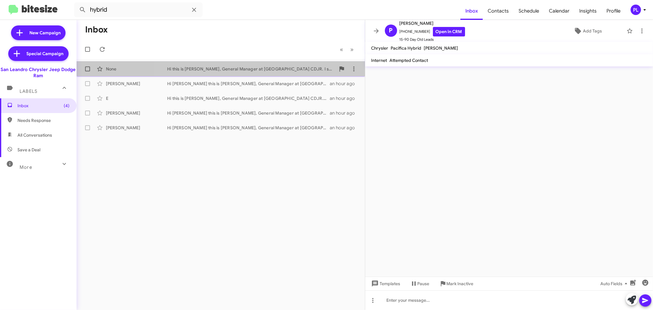
click at [243, 66] on div "Hi this is Carlos Hidalgo, General Manager at San Leandro CDJR. I saw you conne…" at bounding box center [251, 69] width 168 height 6
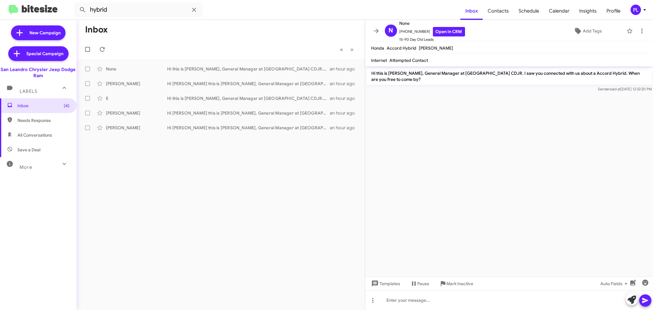
click at [50, 170] on div "More" at bounding box center [32, 164] width 54 height 11
click at [372, 31] on span at bounding box center [376, 30] width 12 height 7
